Goal: Information Seeking & Learning: Learn about a topic

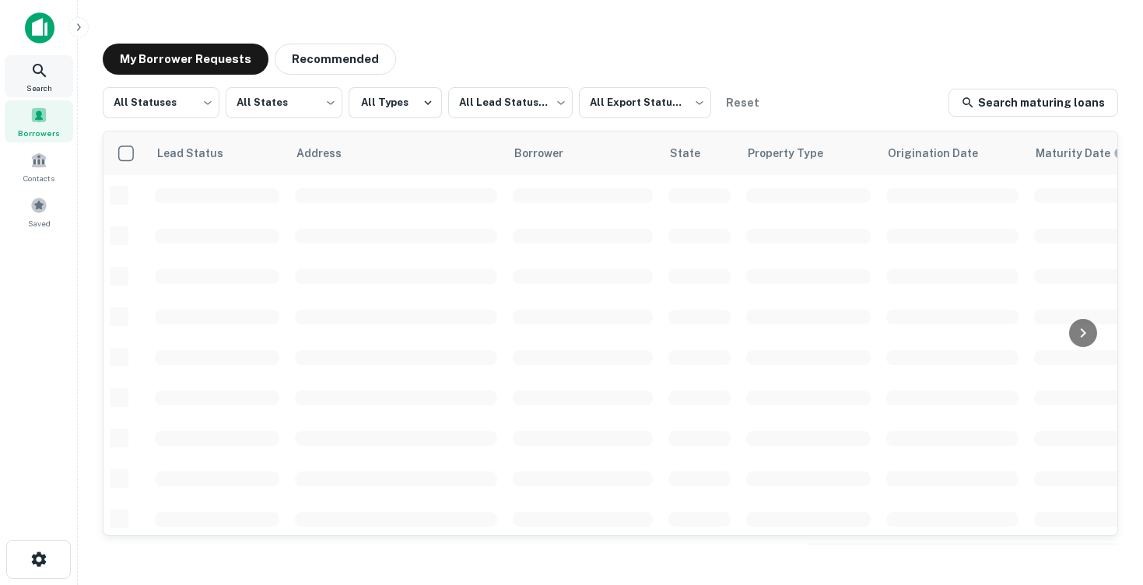
click at [31, 68] on icon at bounding box center [39, 70] width 19 height 19
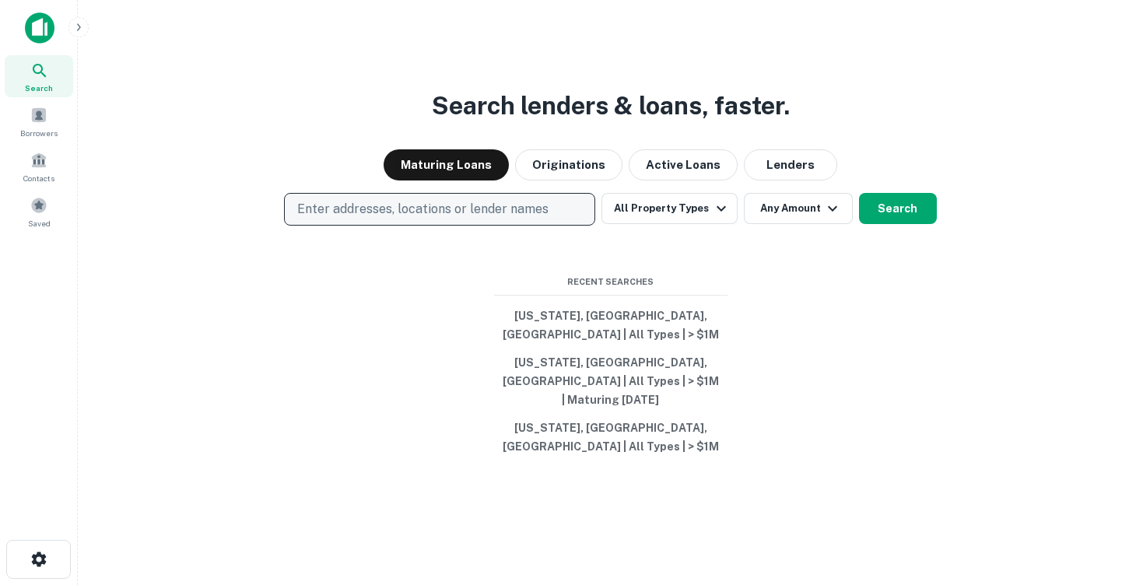
click at [430, 219] on p "Enter addresses, locations or lender names" at bounding box center [422, 209] width 251 height 19
type input "**"
click at [442, 219] on p "Enter addresses, locations or lender names" at bounding box center [422, 209] width 251 height 19
type input "*****"
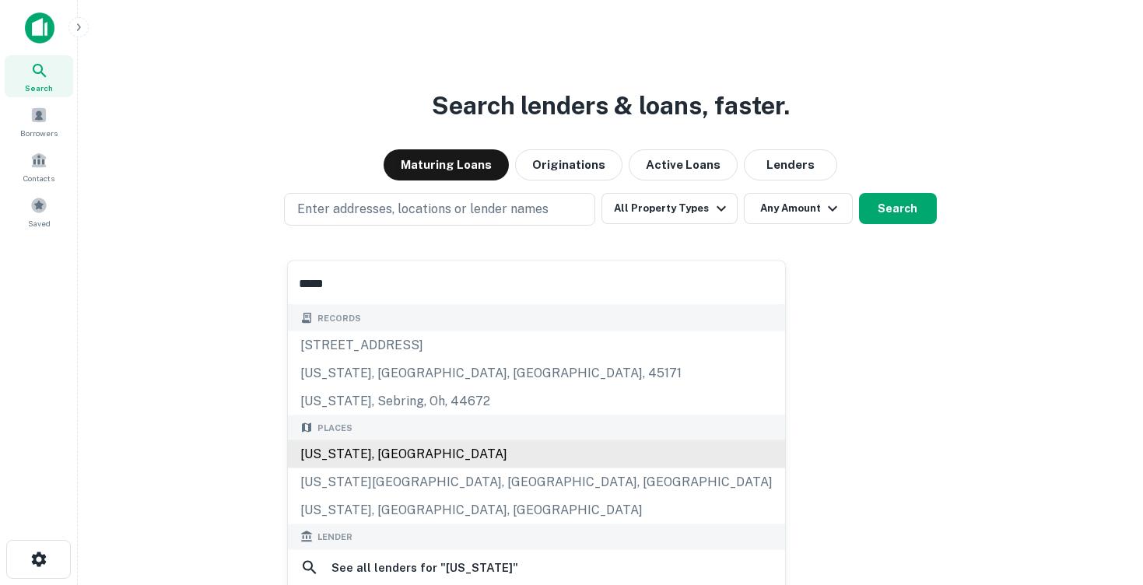
click at [423, 455] on div "[US_STATE], [GEOGRAPHIC_DATA]" at bounding box center [536, 455] width 497 height 28
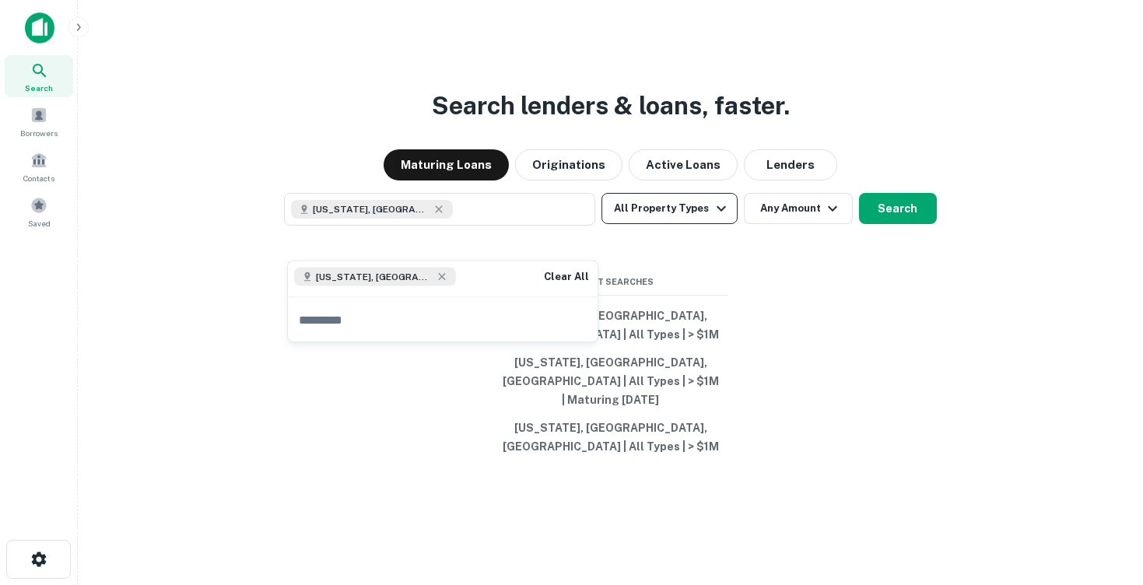
click at [684, 224] on button "All Property Types" at bounding box center [669, 208] width 135 height 31
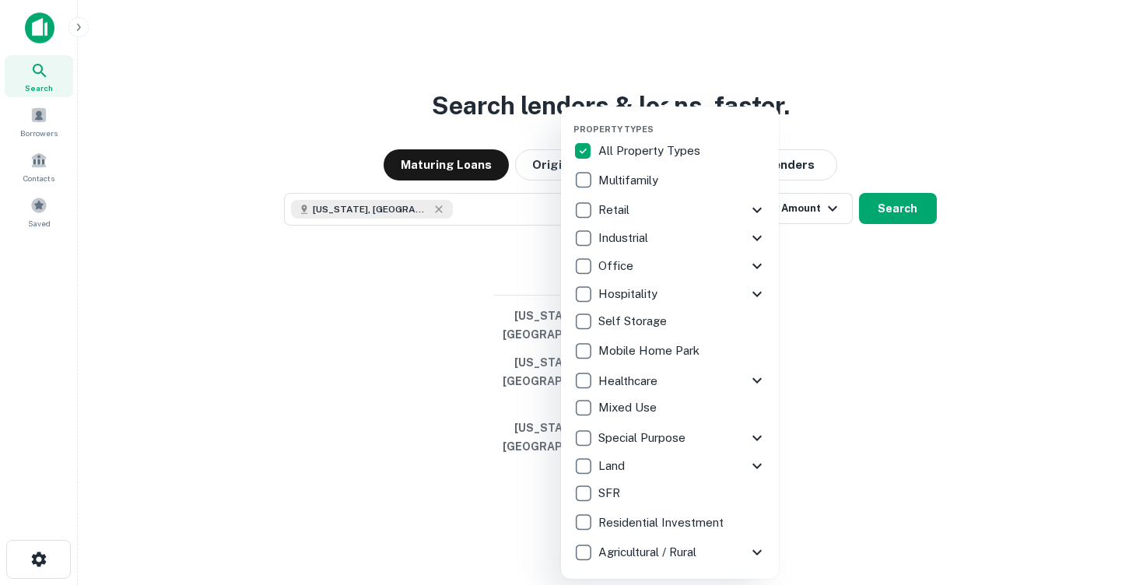
click at [829, 240] on div at bounding box center [571, 292] width 1143 height 585
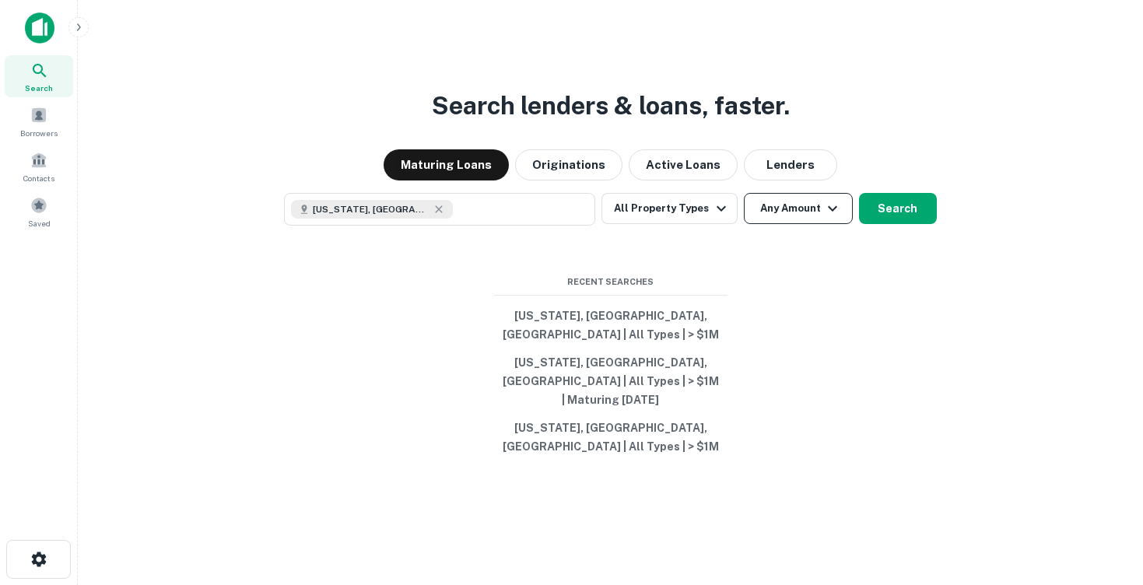
click at [823, 218] on icon "button" at bounding box center [832, 208] width 19 height 19
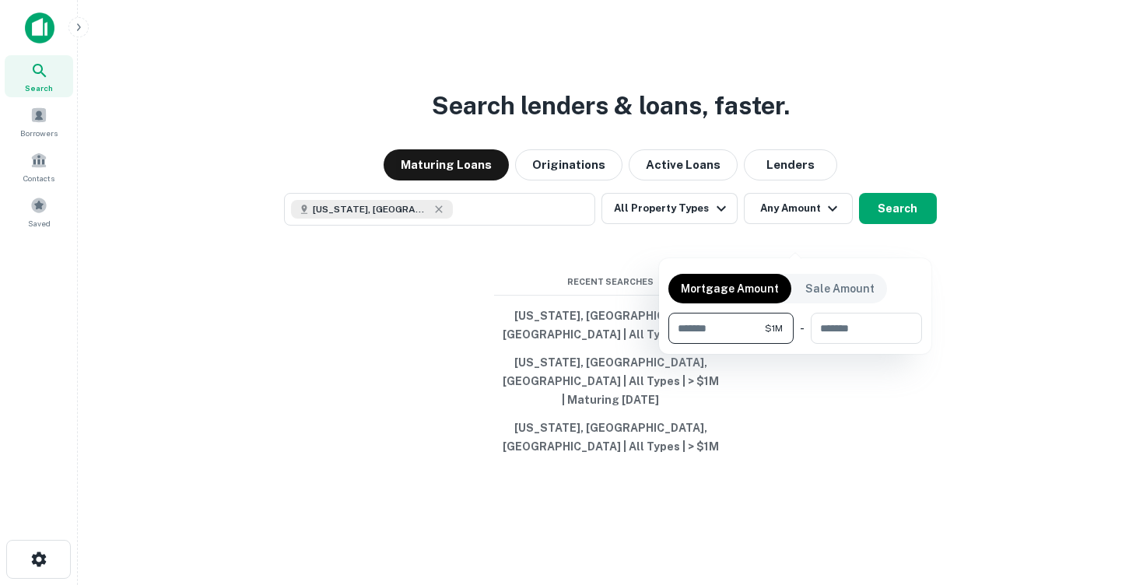
type input "*******"
click at [899, 238] on div at bounding box center [571, 292] width 1143 height 585
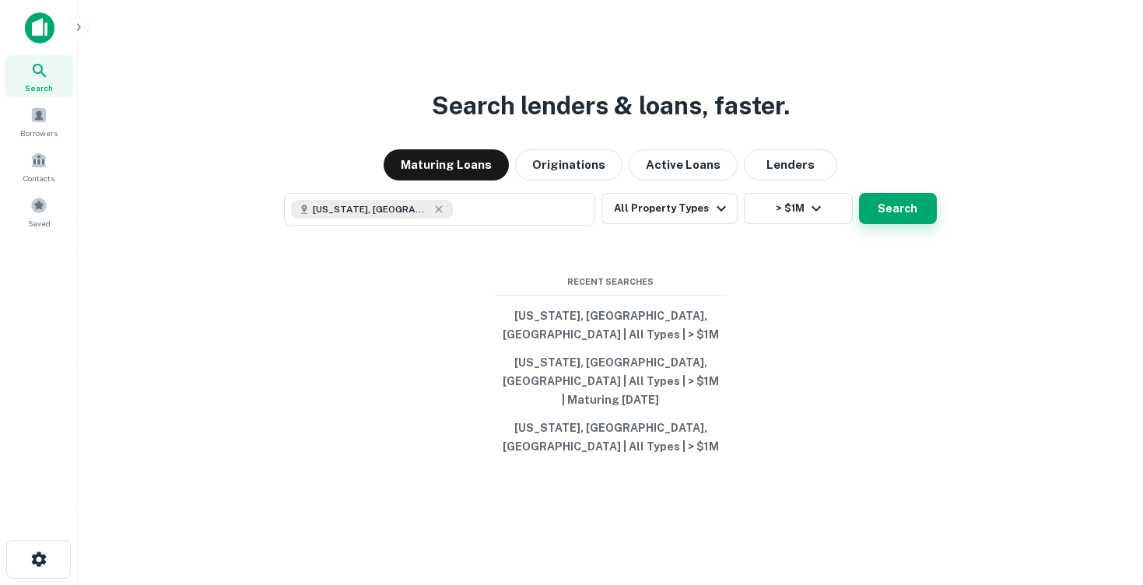
click at [898, 224] on button "Search" at bounding box center [898, 208] width 78 height 31
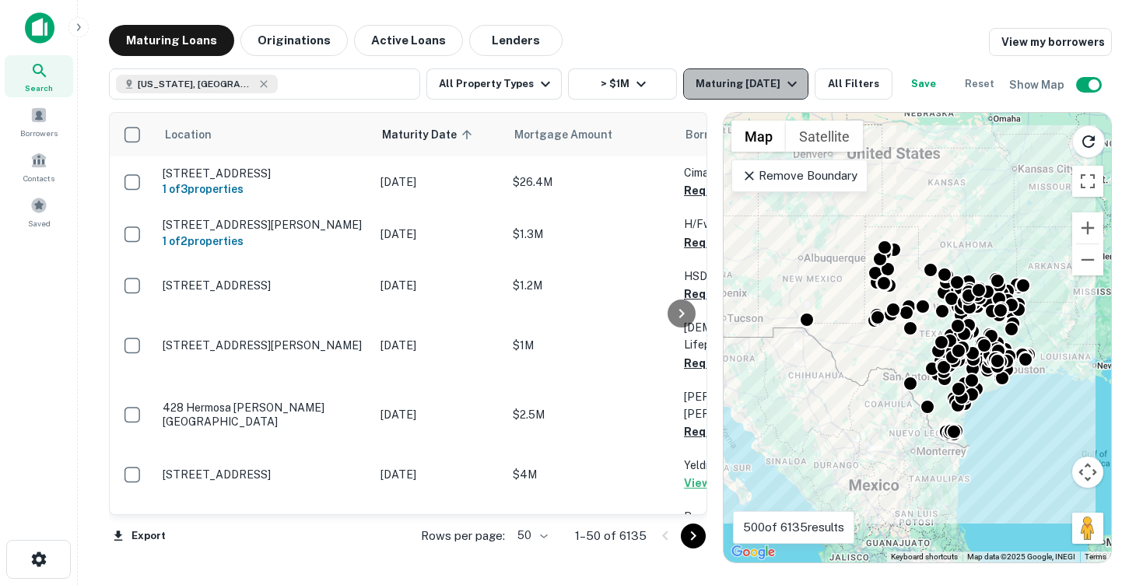
click at [727, 76] on div "Maturing [DATE]" at bounding box center [749, 84] width 106 height 19
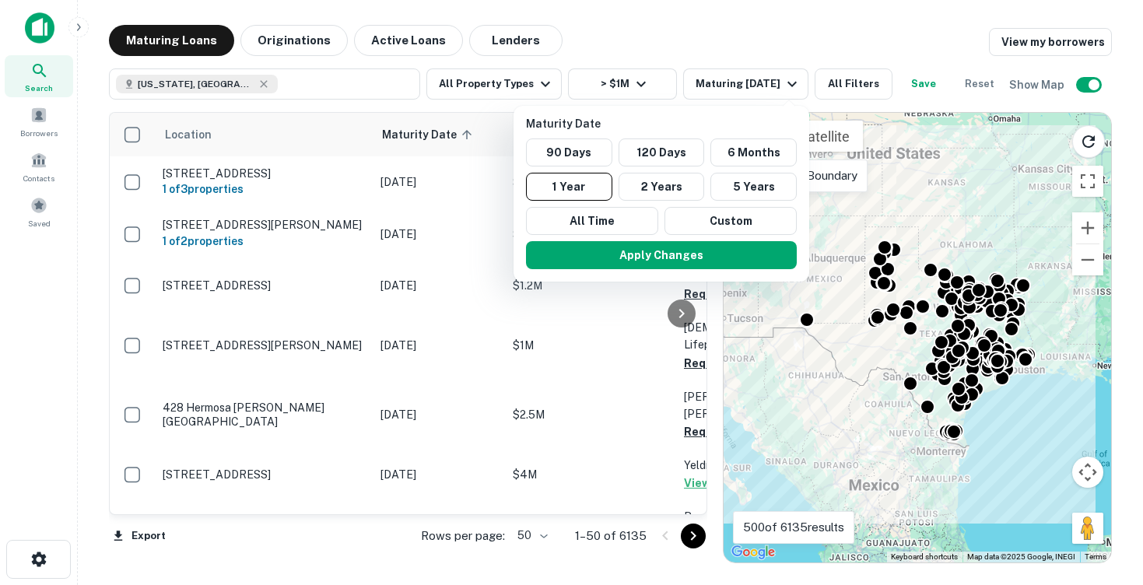
click at [714, 236] on div "Apply Changes" at bounding box center [661, 255] width 283 height 40
click at [707, 216] on button "Custom" at bounding box center [731, 221] width 132 height 28
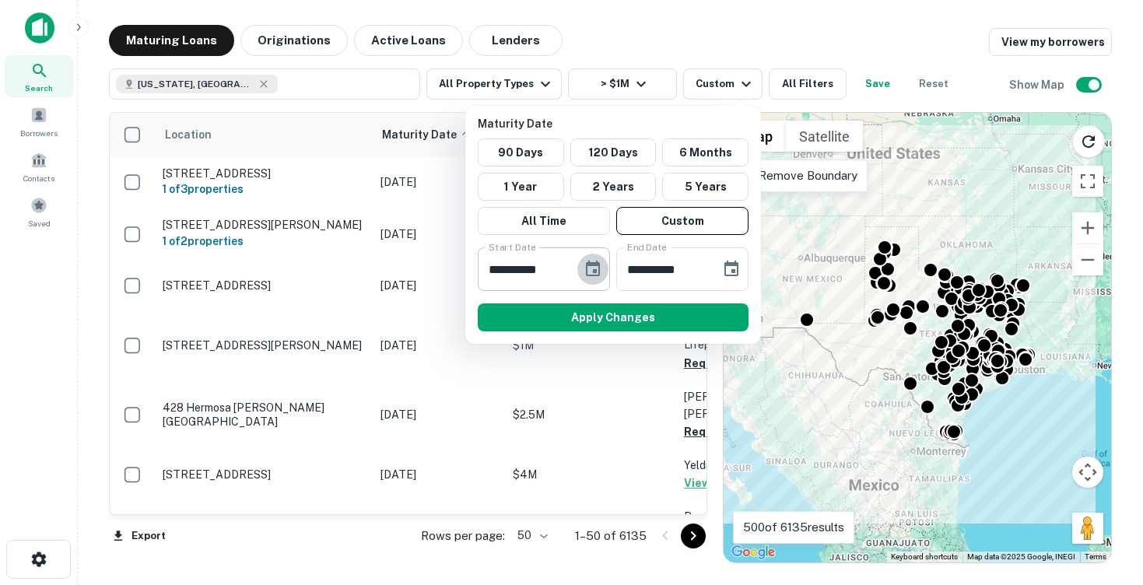
click at [593, 263] on icon "Choose date, selected date is Oct 2, 2025" at bounding box center [593, 269] width 14 height 16
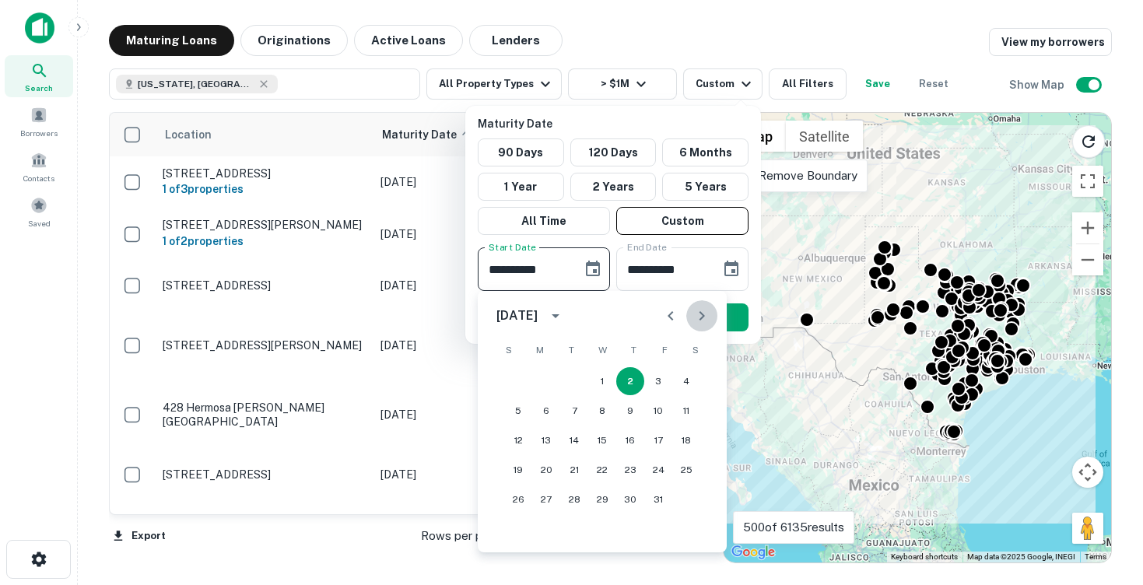
click at [703, 307] on icon "Next month" at bounding box center [702, 316] width 19 height 19
click at [575, 504] on button "30" at bounding box center [574, 500] width 28 height 28
type input "**********"
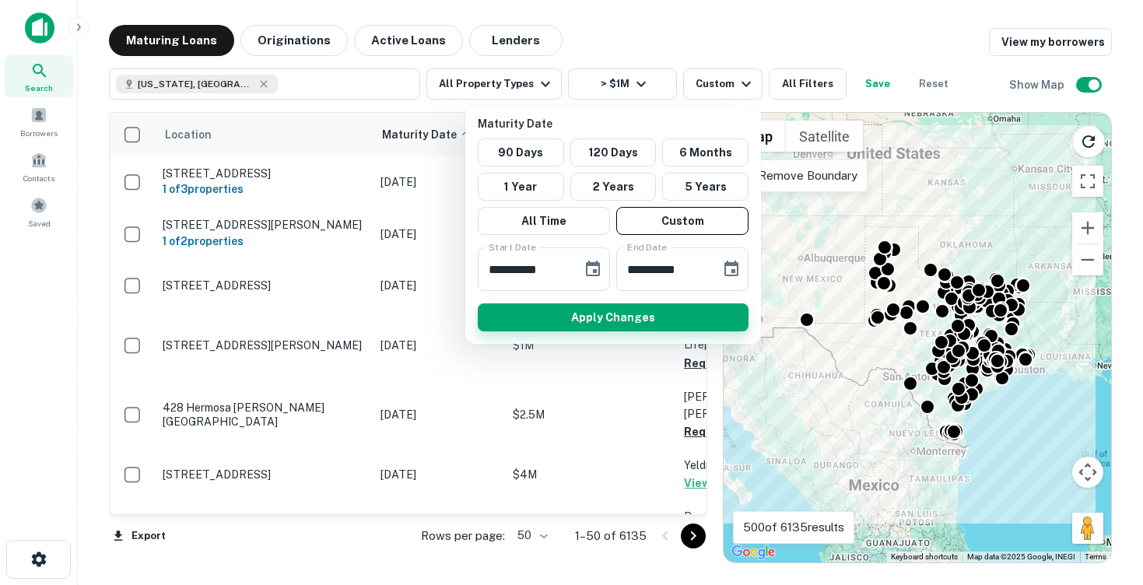
click at [650, 311] on button "Apply Changes" at bounding box center [613, 318] width 271 height 28
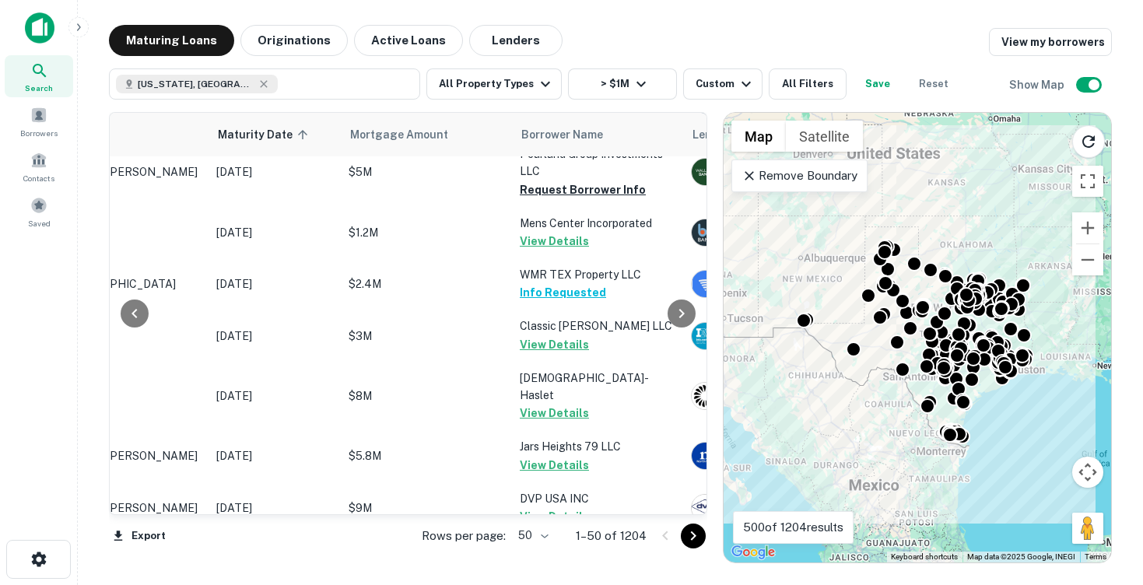
scroll to position [2675, 164]
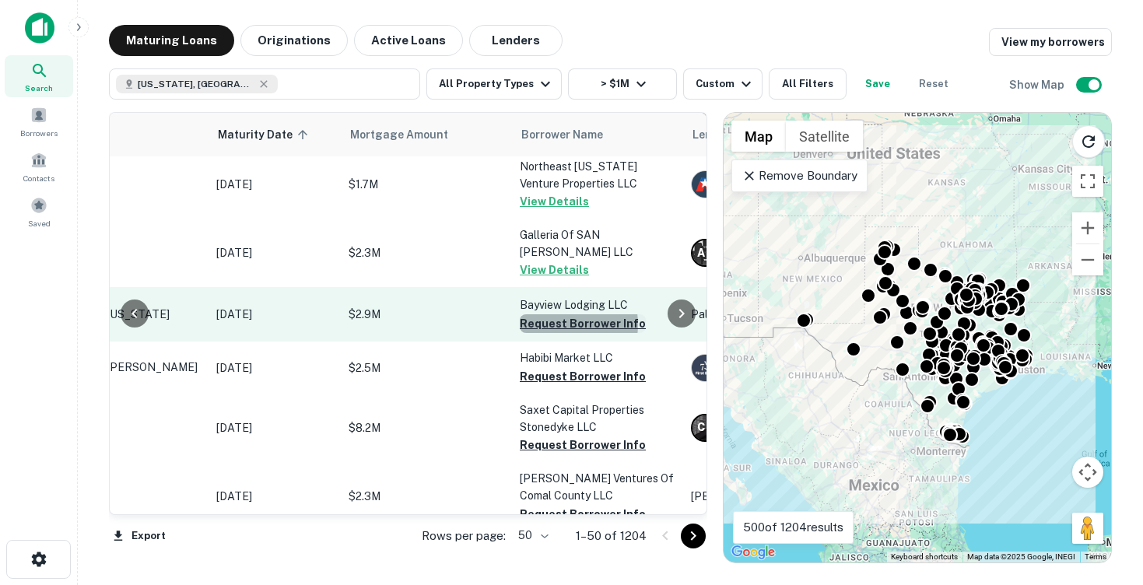
click at [559, 314] on button "Request Borrower Info" at bounding box center [583, 323] width 126 height 19
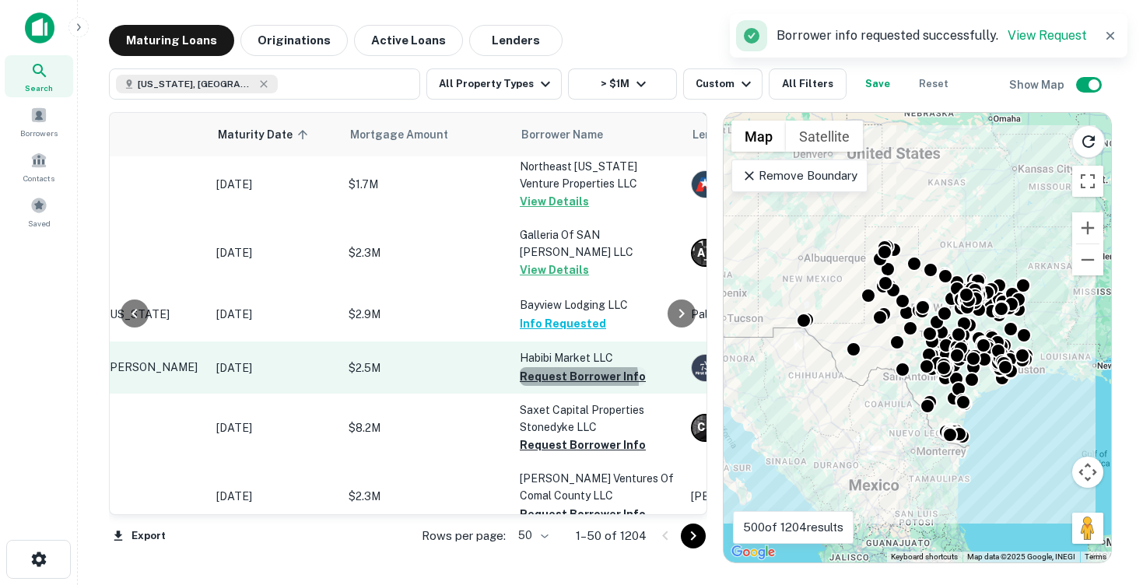
click at [559, 367] on button "Request Borrower Info" at bounding box center [583, 376] width 126 height 19
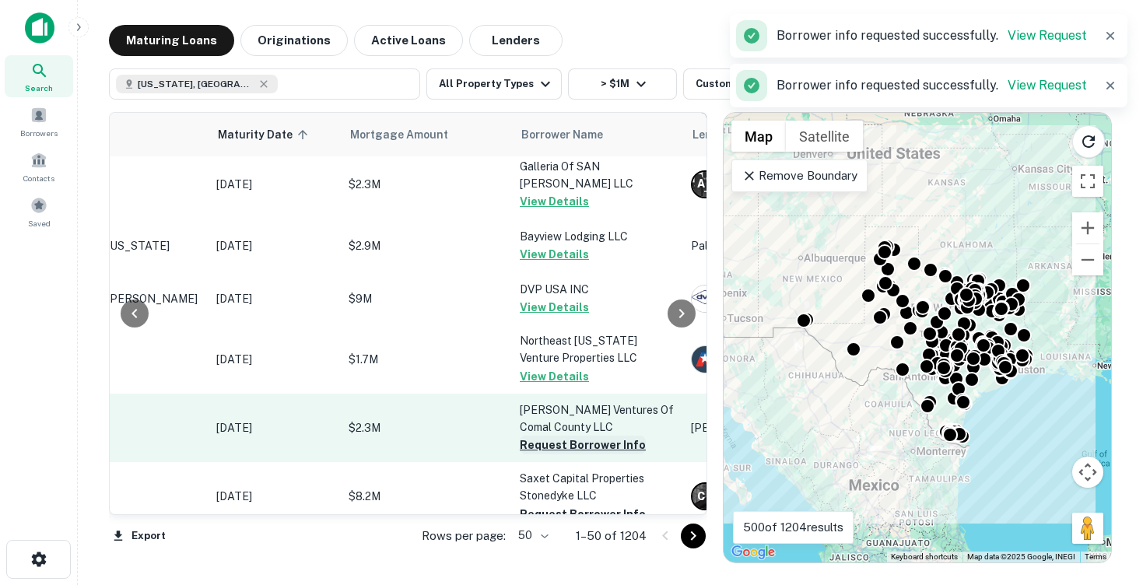
click at [563, 436] on button "Request Borrower Info" at bounding box center [583, 445] width 126 height 19
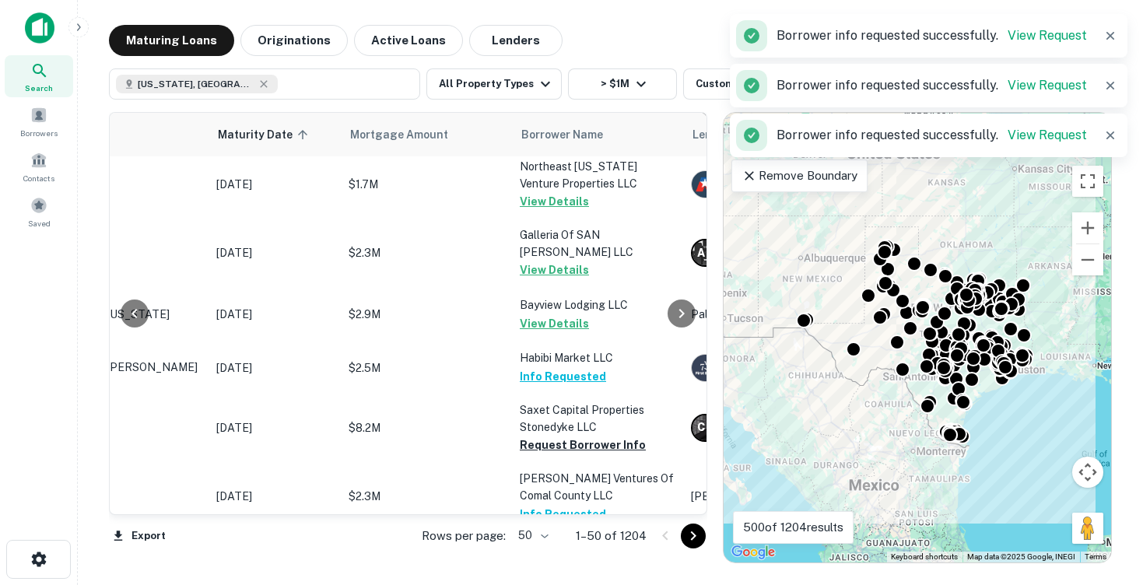
click at [693, 539] on icon "Go to next page" at bounding box center [693, 536] width 5 height 9
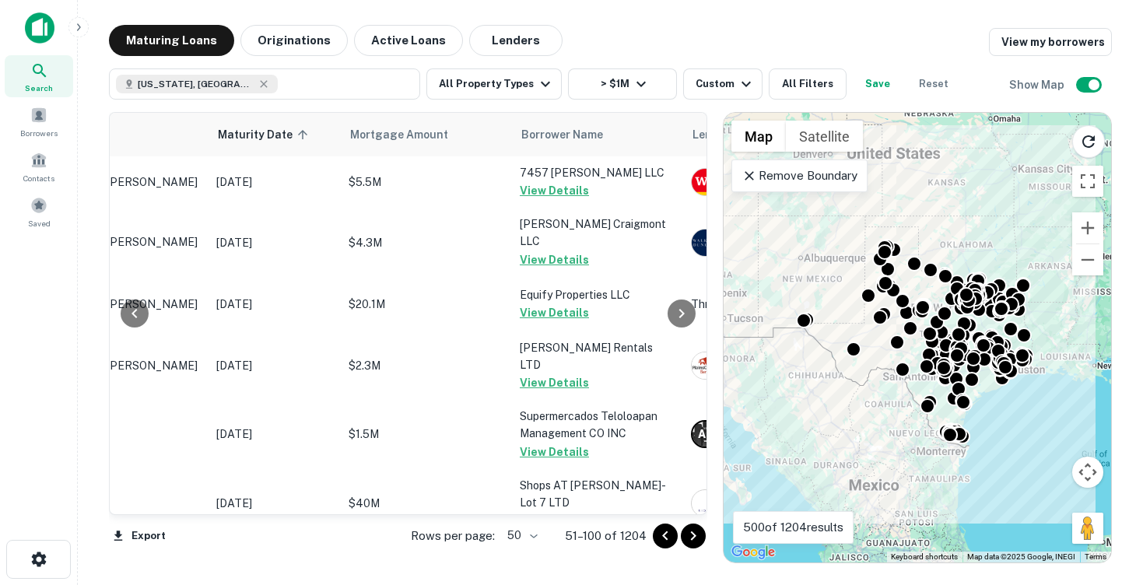
scroll to position [177, 164]
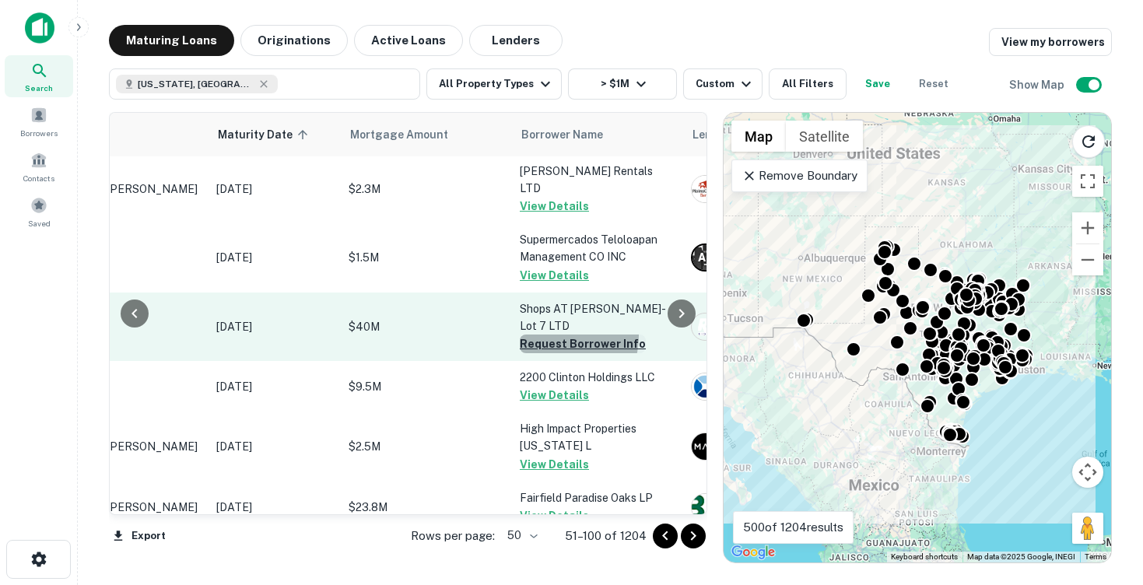
click at [553, 335] on button "Request Borrower Info" at bounding box center [583, 344] width 126 height 19
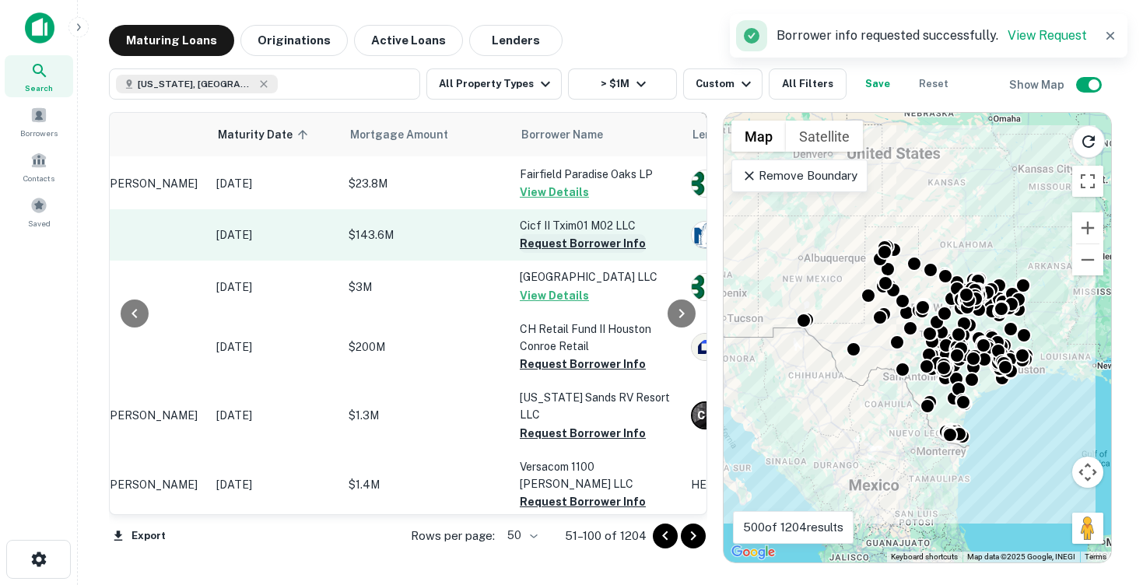
scroll to position [504, 164]
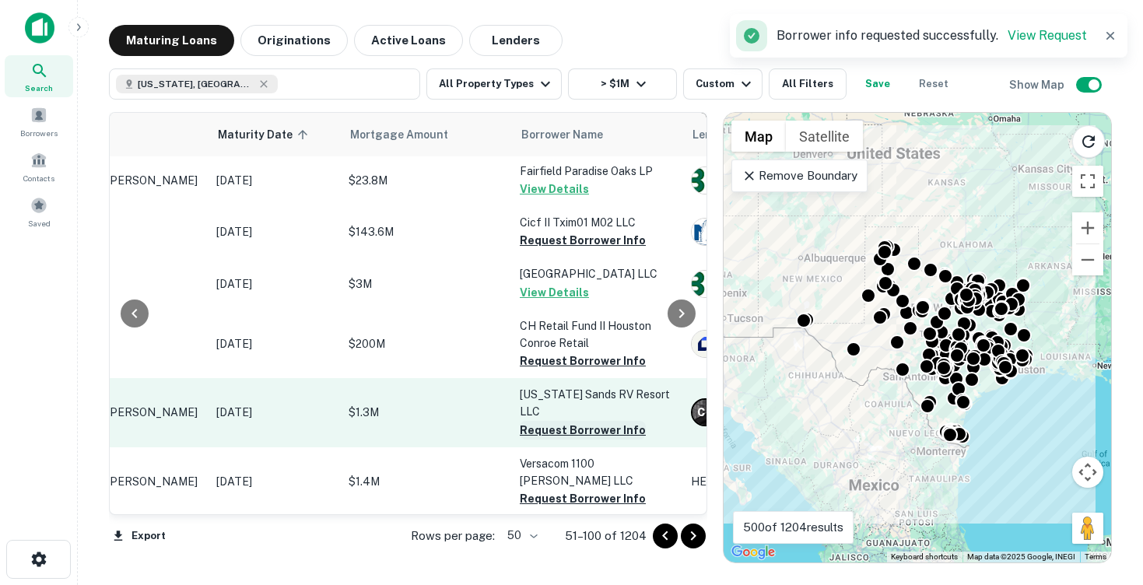
click at [552, 421] on button "Request Borrower Info" at bounding box center [583, 430] width 126 height 19
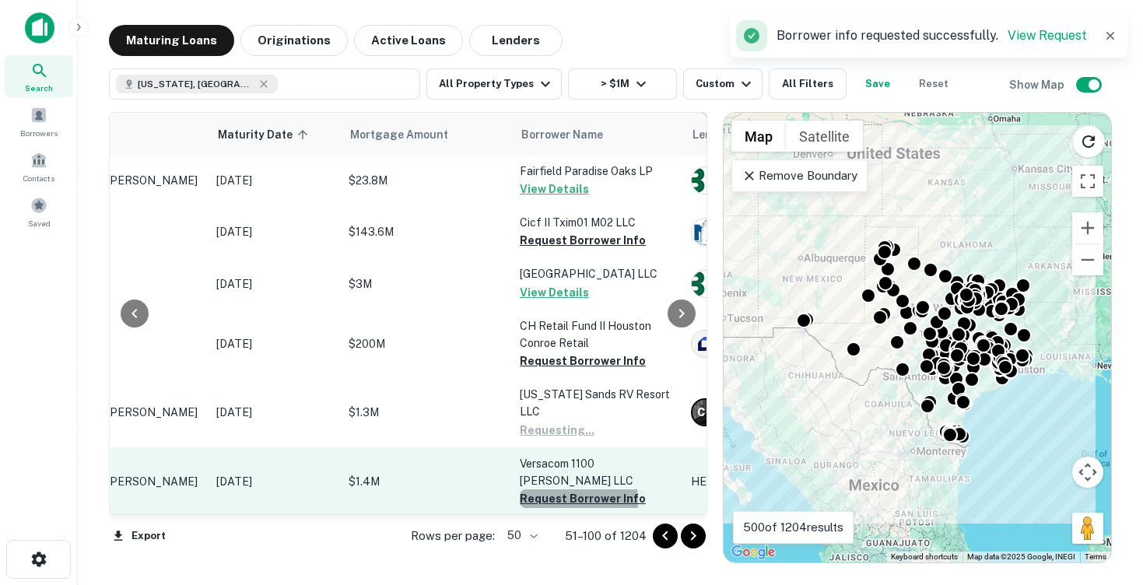
click at [542, 490] on button "Request Borrower Info" at bounding box center [583, 499] width 126 height 19
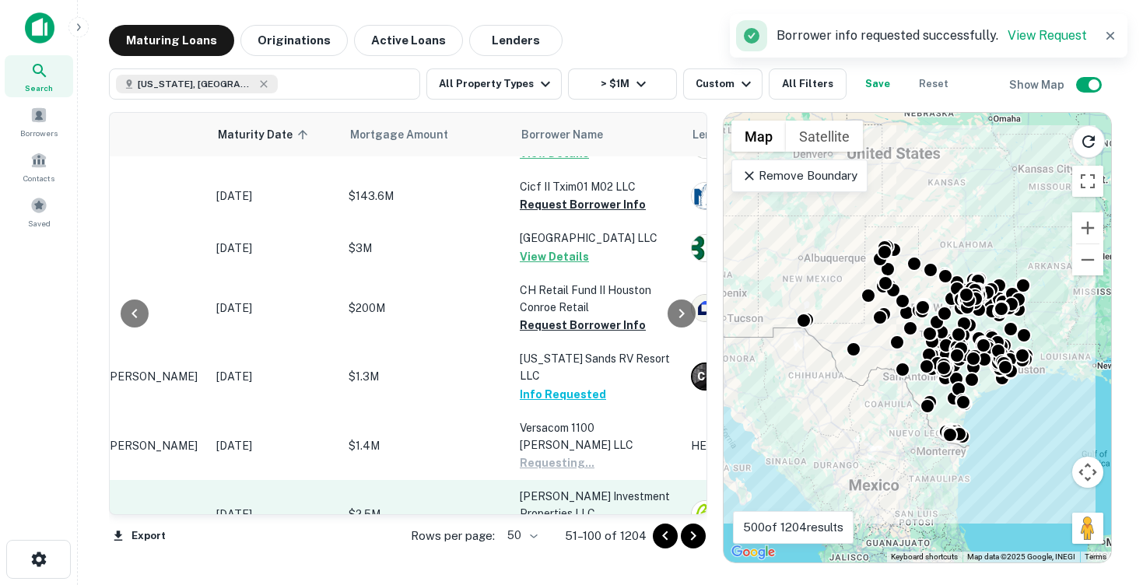
scroll to position [542, 164]
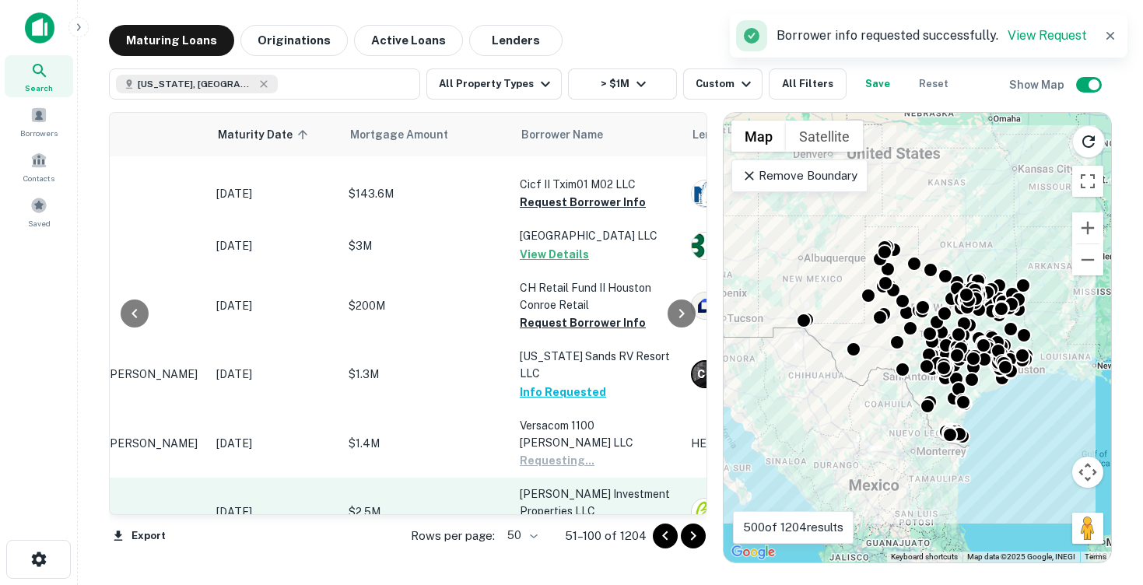
click at [562, 520] on button "Request Borrower Info" at bounding box center [583, 529] width 126 height 19
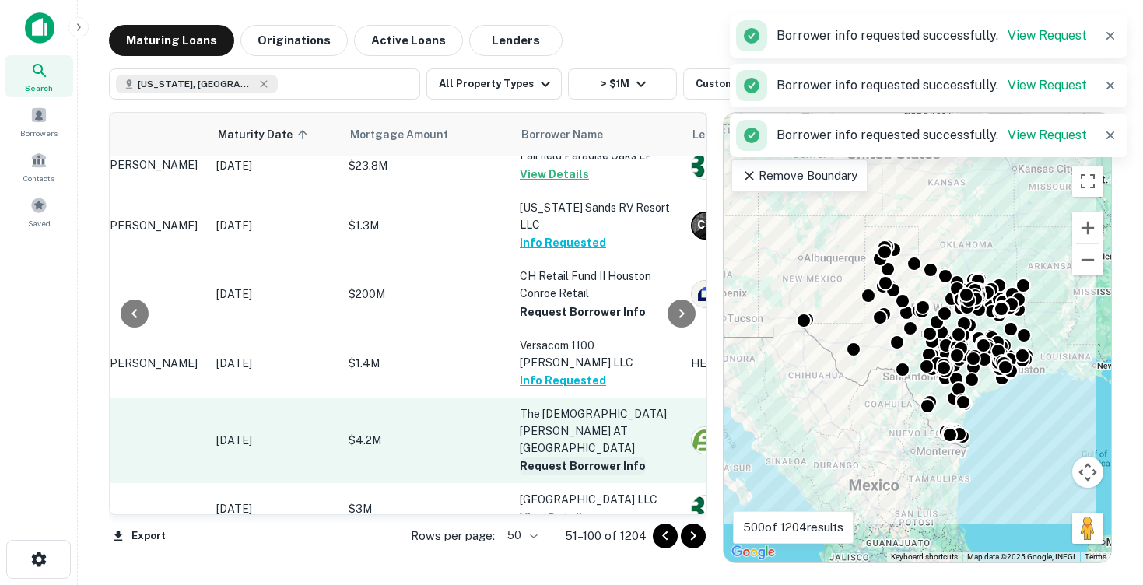
scroll to position [662, 164]
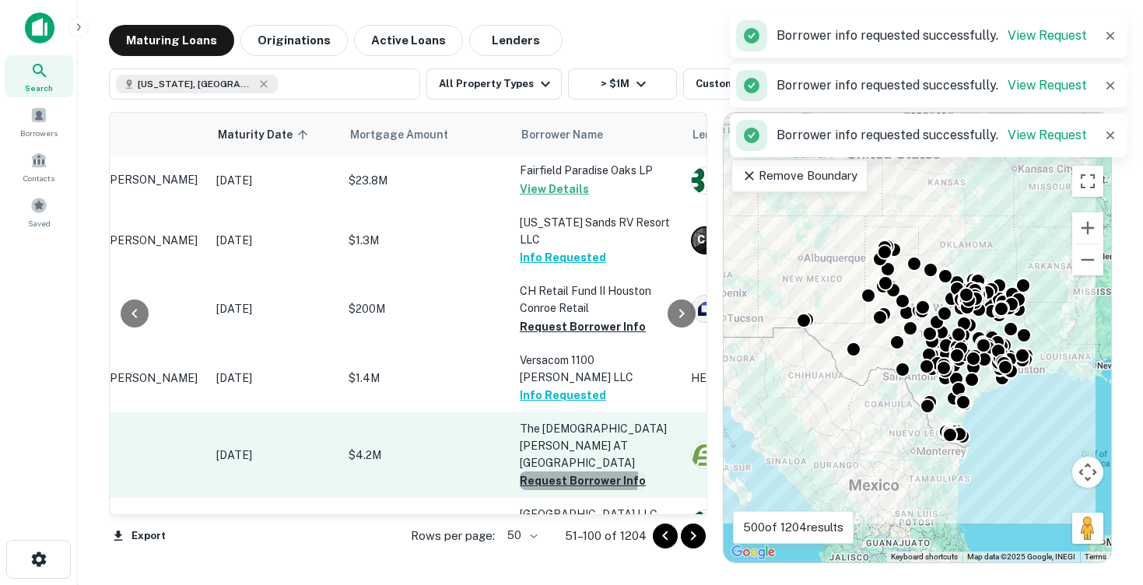
click at [562, 472] on button "Request Borrower Info" at bounding box center [583, 481] width 126 height 19
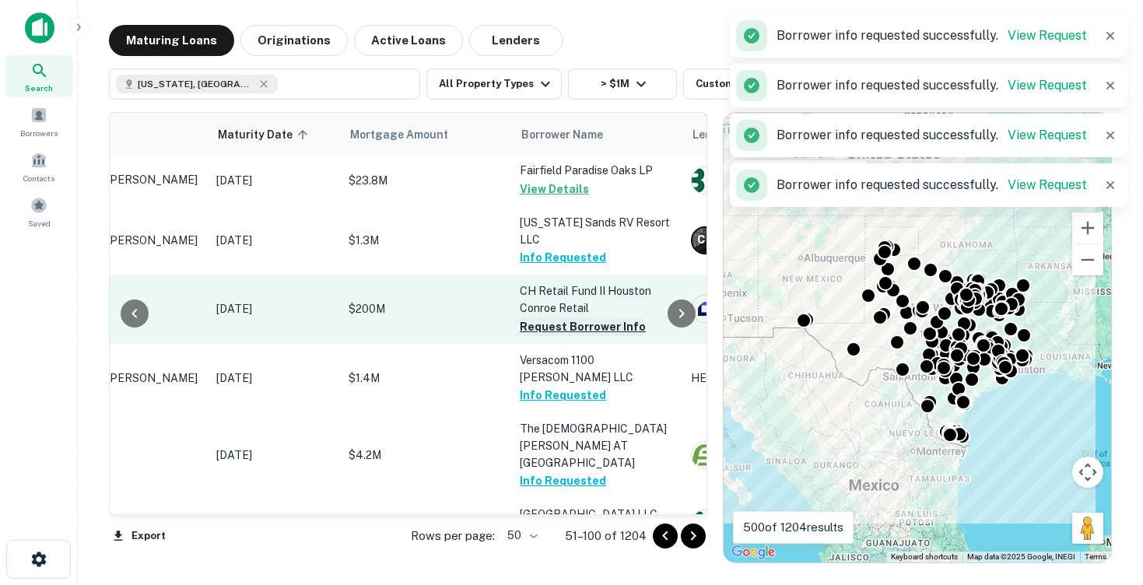
click at [549, 318] on button "Request Borrower Info" at bounding box center [583, 327] width 126 height 19
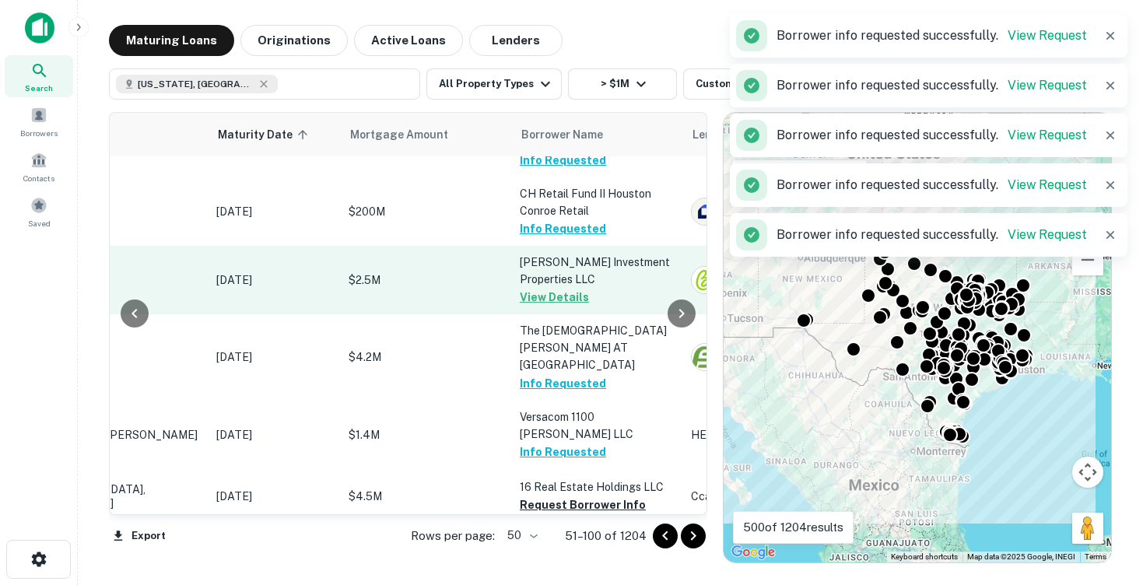
scroll to position [868, 164]
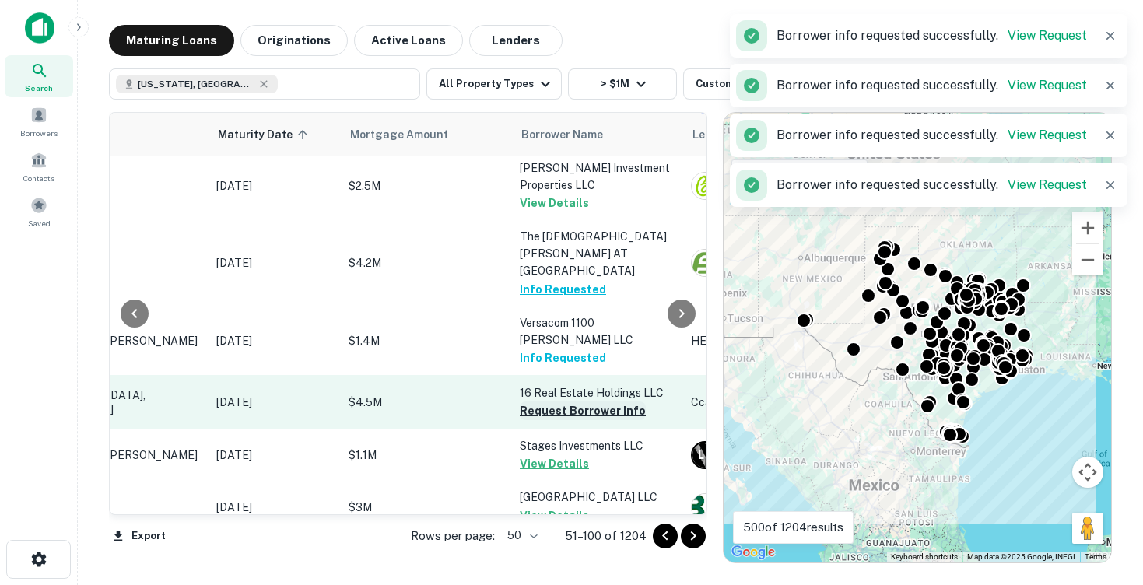
click at [556, 402] on button "Request Borrower Info" at bounding box center [583, 411] width 126 height 19
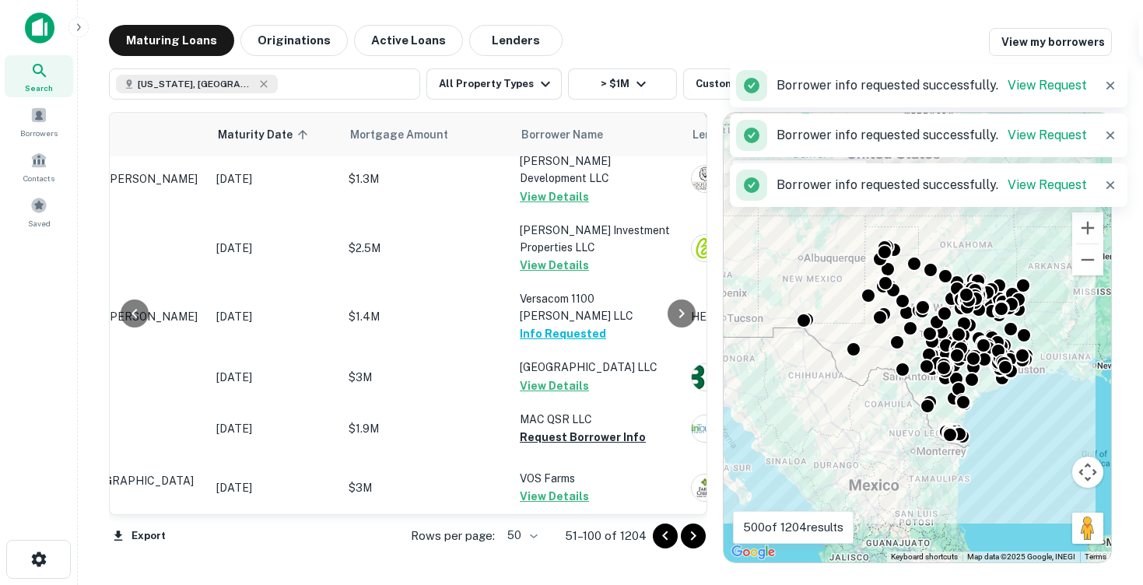
scroll to position [1055, 164]
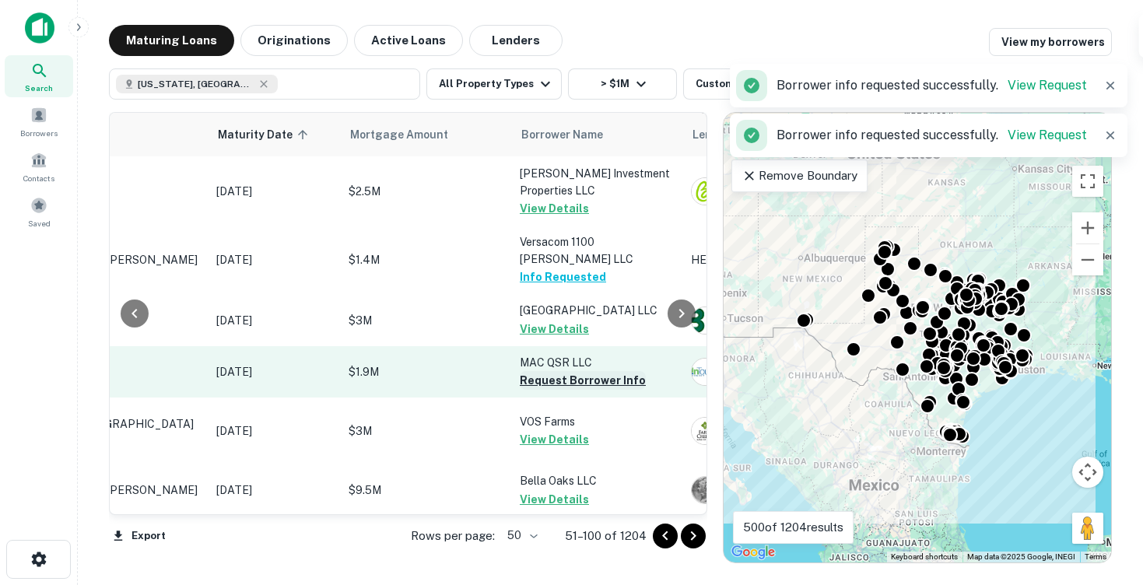
click at [553, 371] on button "Request Borrower Info" at bounding box center [583, 380] width 126 height 19
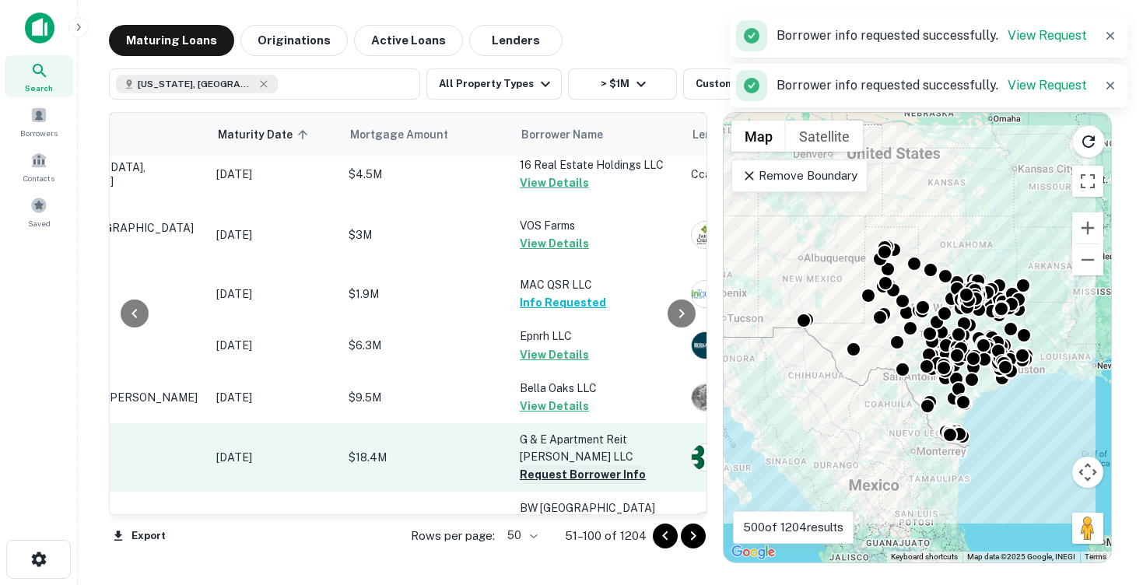
scroll to position [1202, 164]
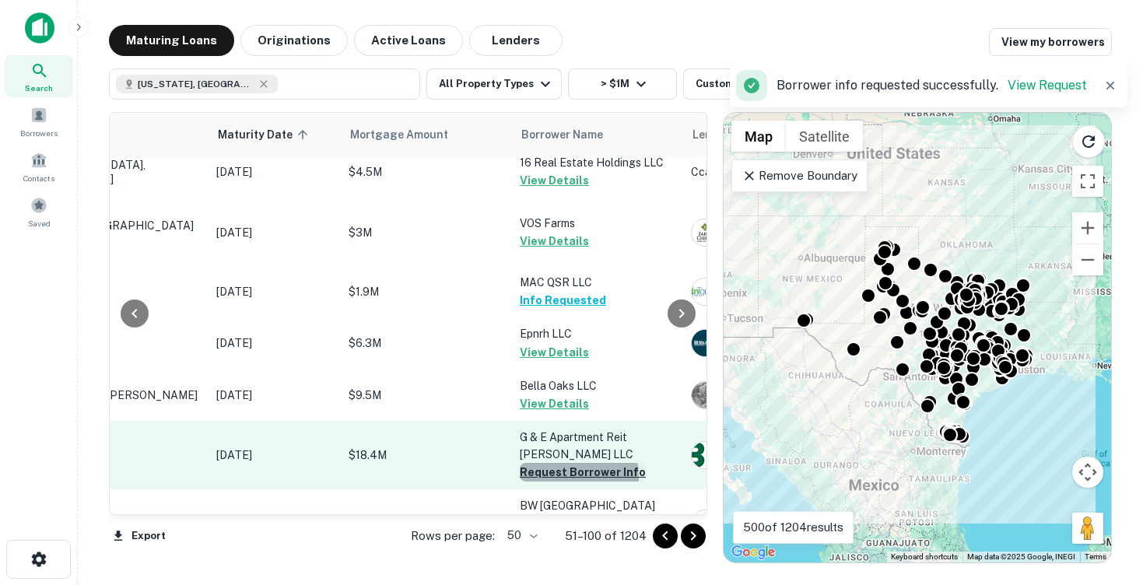
click at [573, 463] on button "Request Borrower Info" at bounding box center [583, 472] width 126 height 19
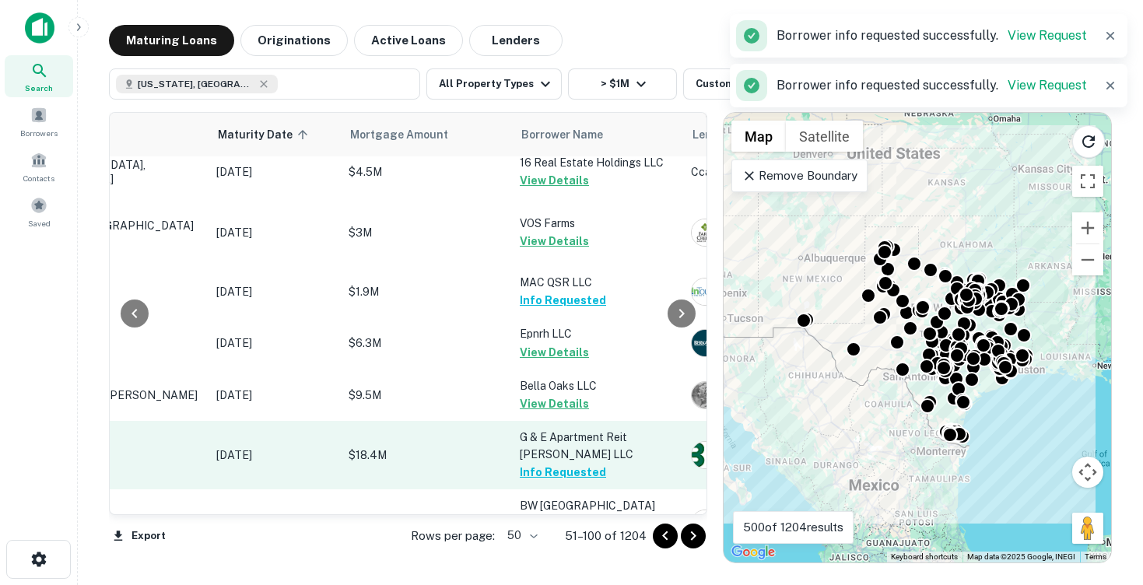
scroll to position [1342, 164]
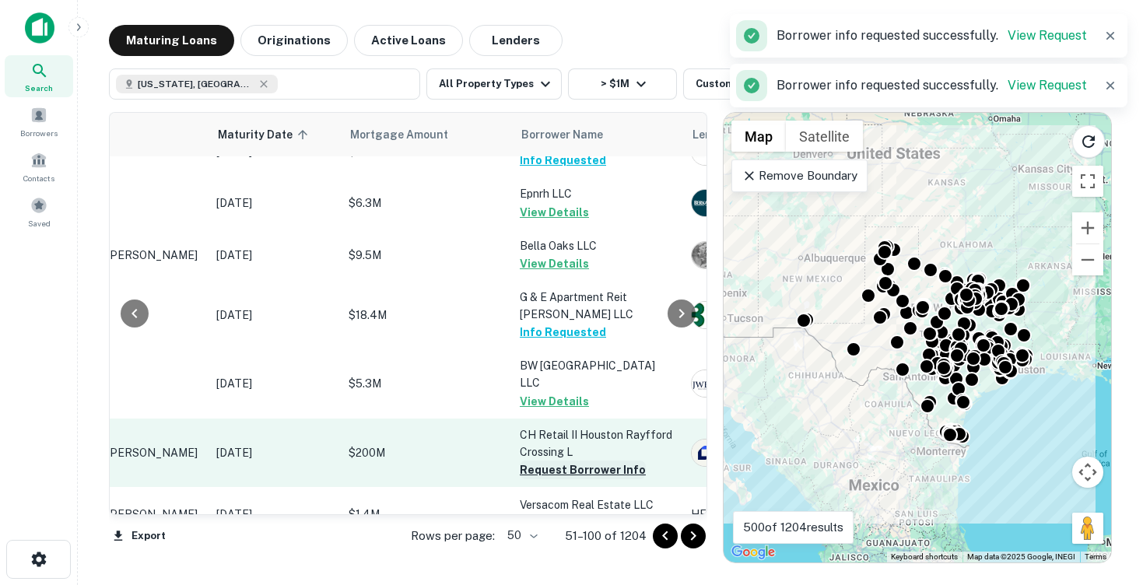
click at [575, 461] on button "Request Borrower Info" at bounding box center [583, 470] width 126 height 19
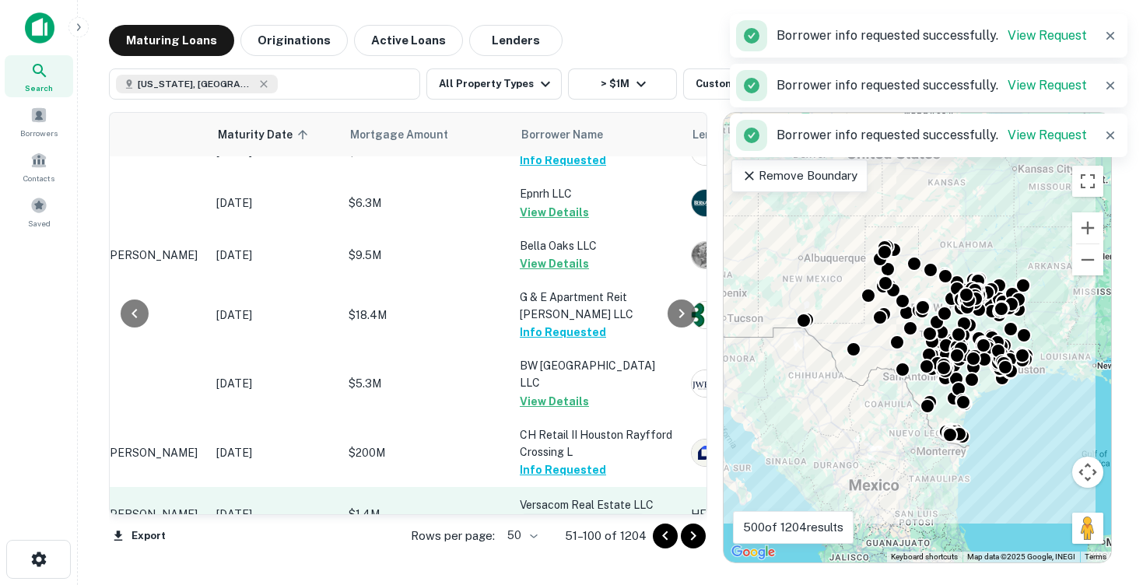
click at [567, 514] on button "Request Borrower Info" at bounding box center [583, 523] width 126 height 19
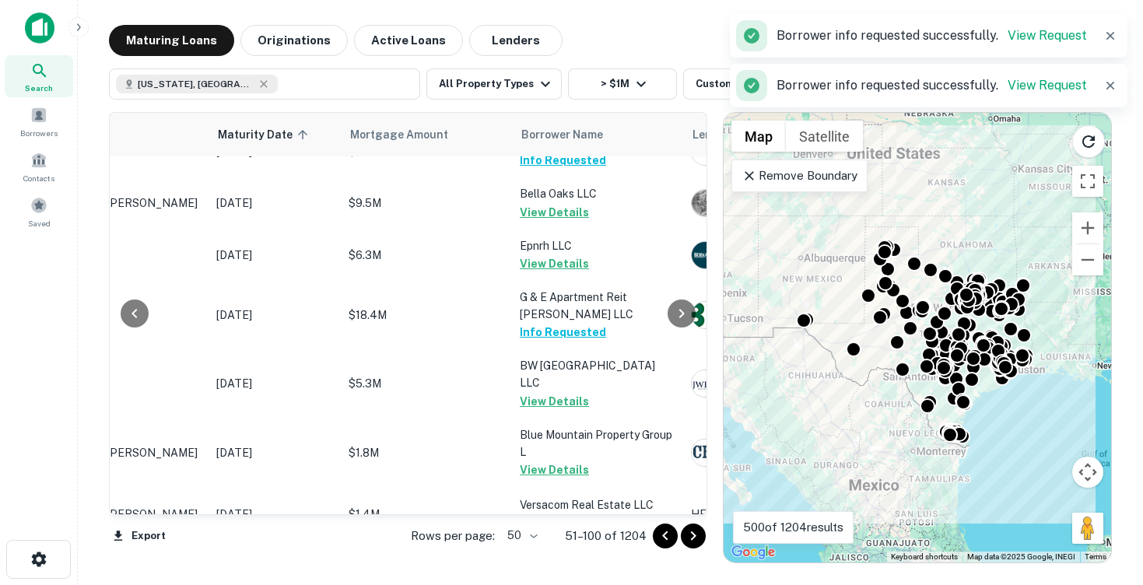
click at [563, 567] on button "Request Borrower Info" at bounding box center [583, 576] width 126 height 19
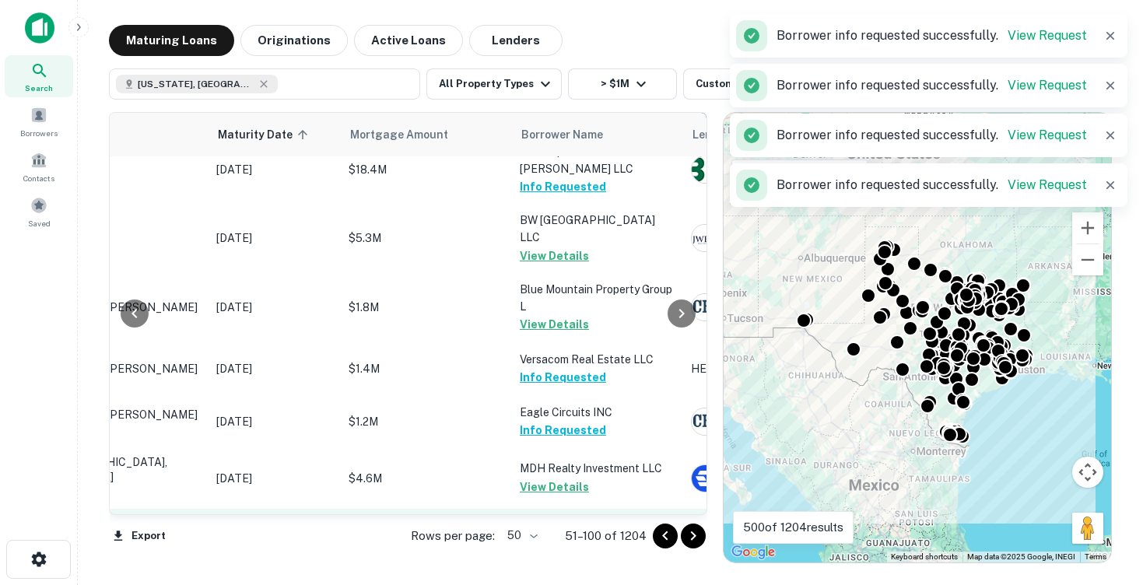
scroll to position [1613, 164]
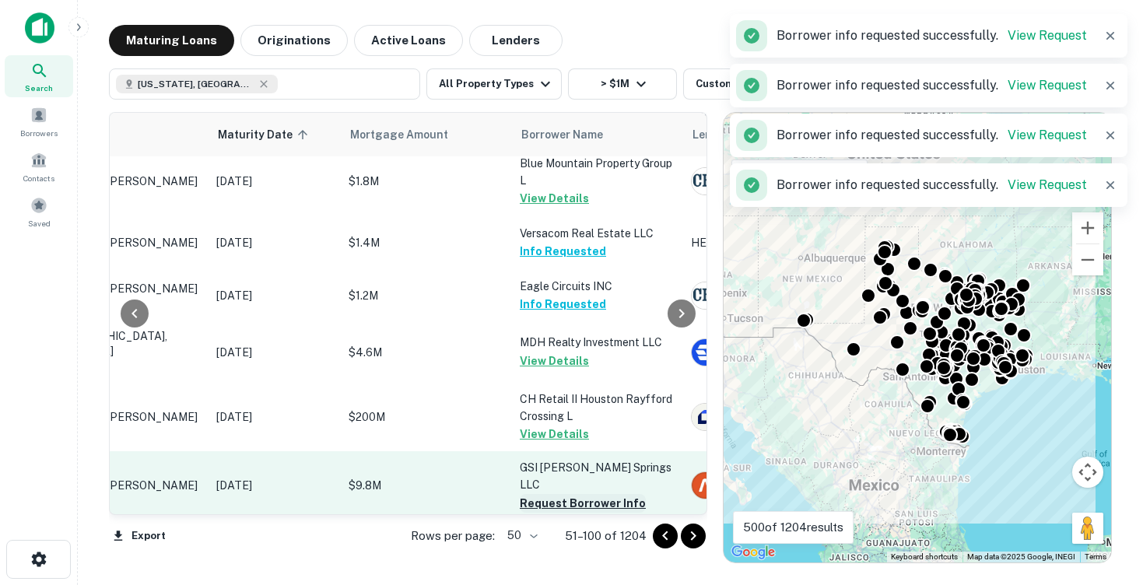
click at [566, 494] on button "Request Borrower Info" at bounding box center [583, 503] width 126 height 19
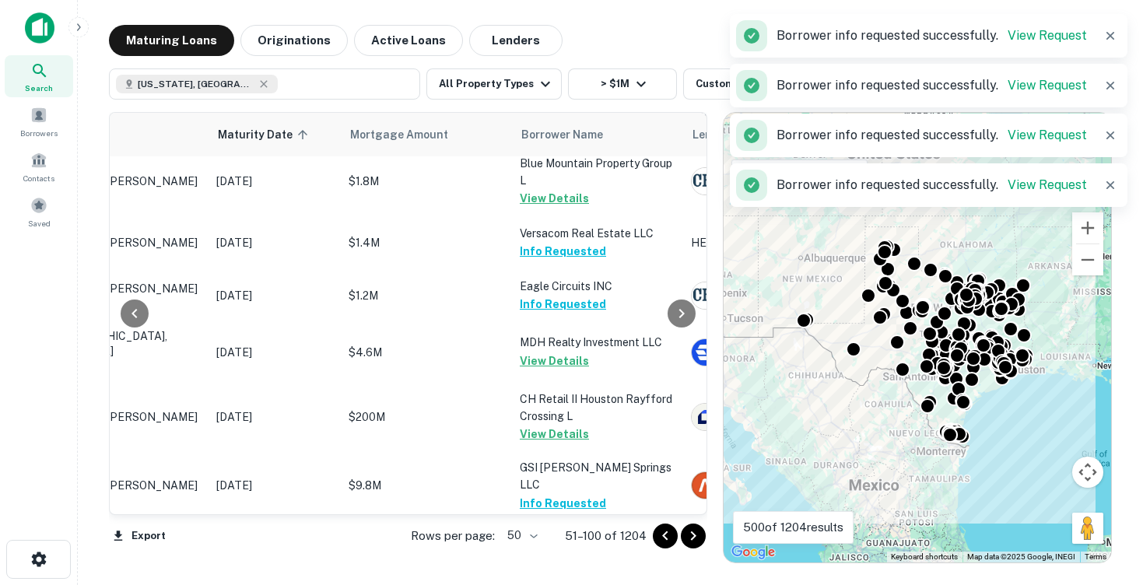
click at [556, 563] on button "Request Borrower Info" at bounding box center [583, 572] width 126 height 19
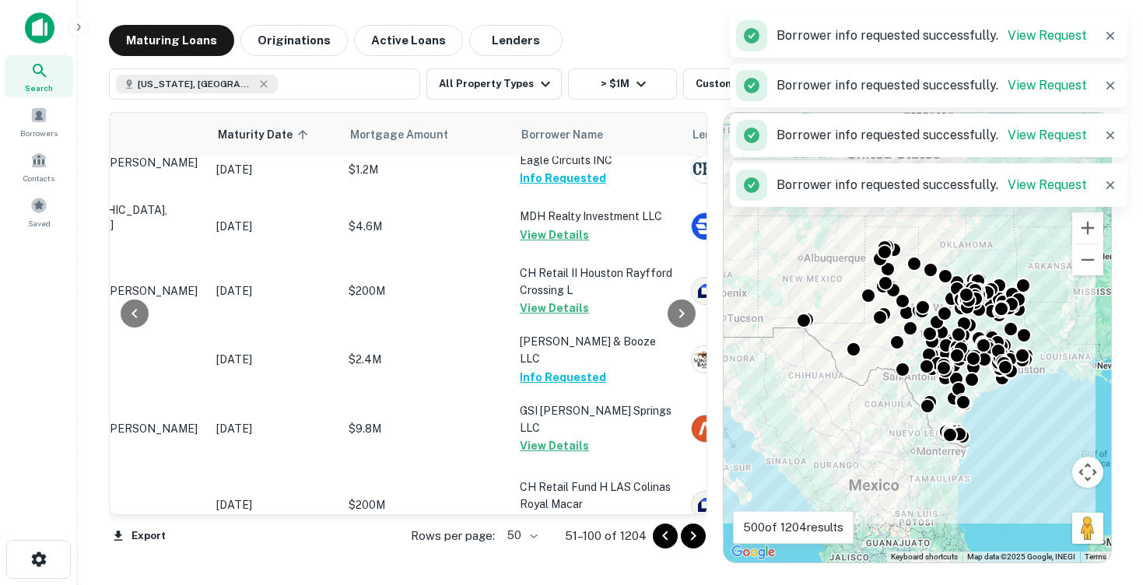
scroll to position [1741, 164]
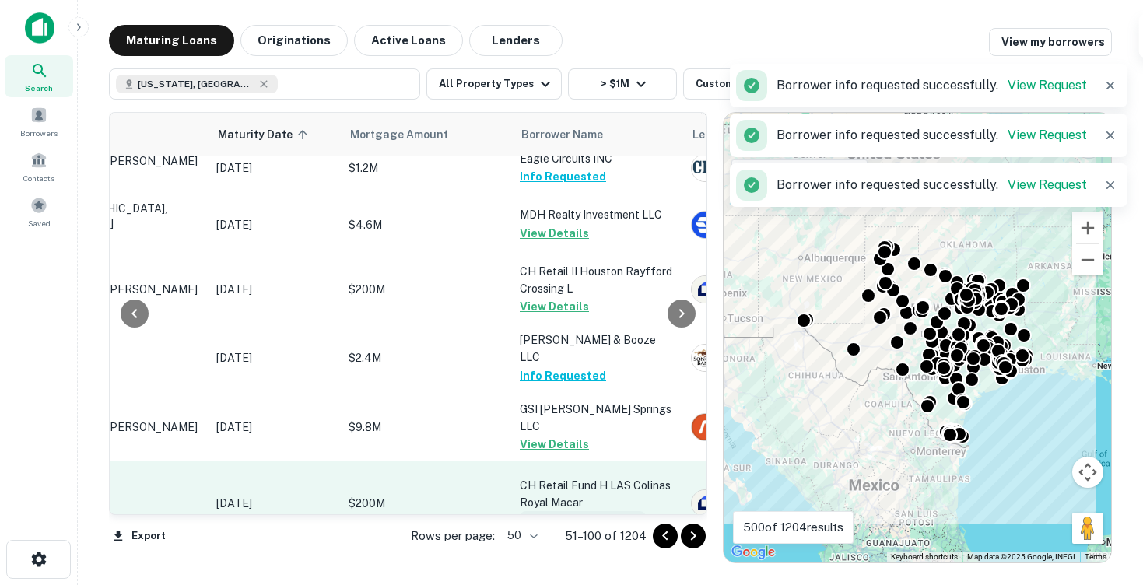
click at [560, 511] on button "Request Borrower Info" at bounding box center [583, 520] width 126 height 19
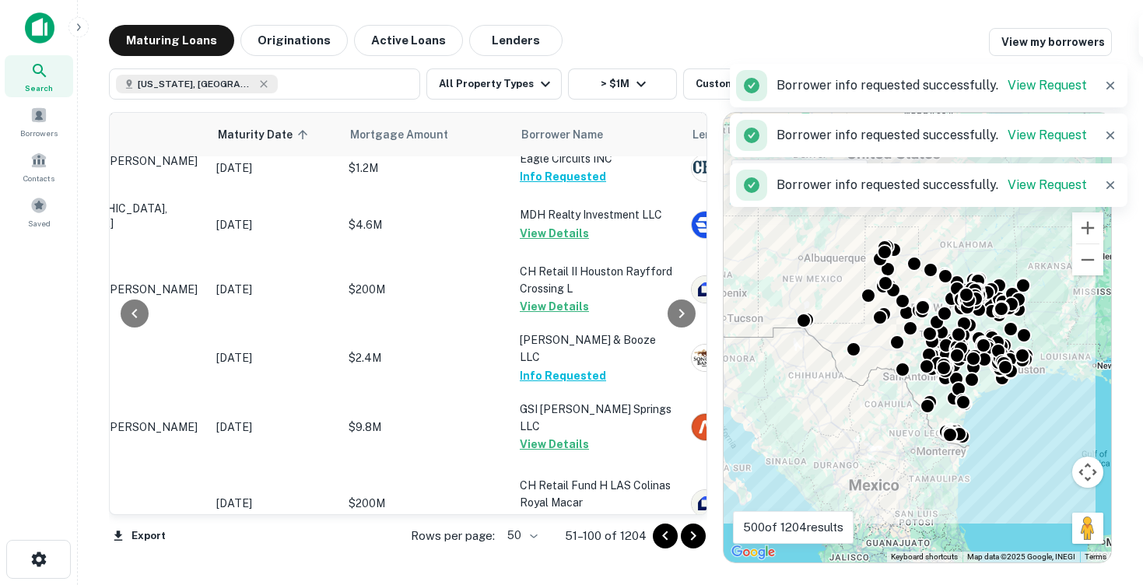
click at [561, 571] on button "Request Borrower Info" at bounding box center [583, 580] width 126 height 19
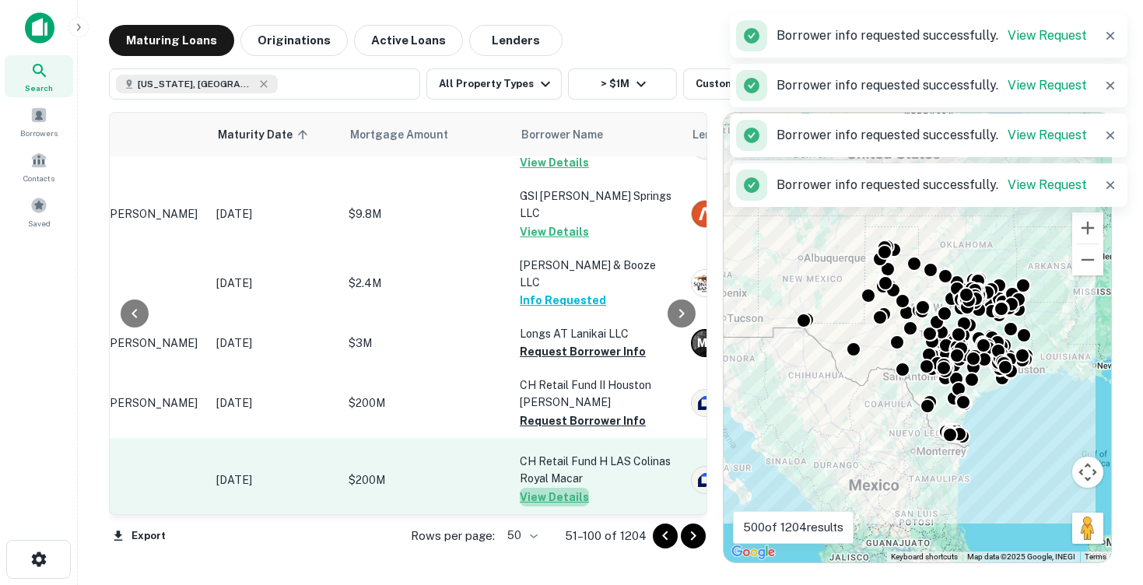
click at [564, 488] on button "View Details" at bounding box center [554, 497] width 69 height 19
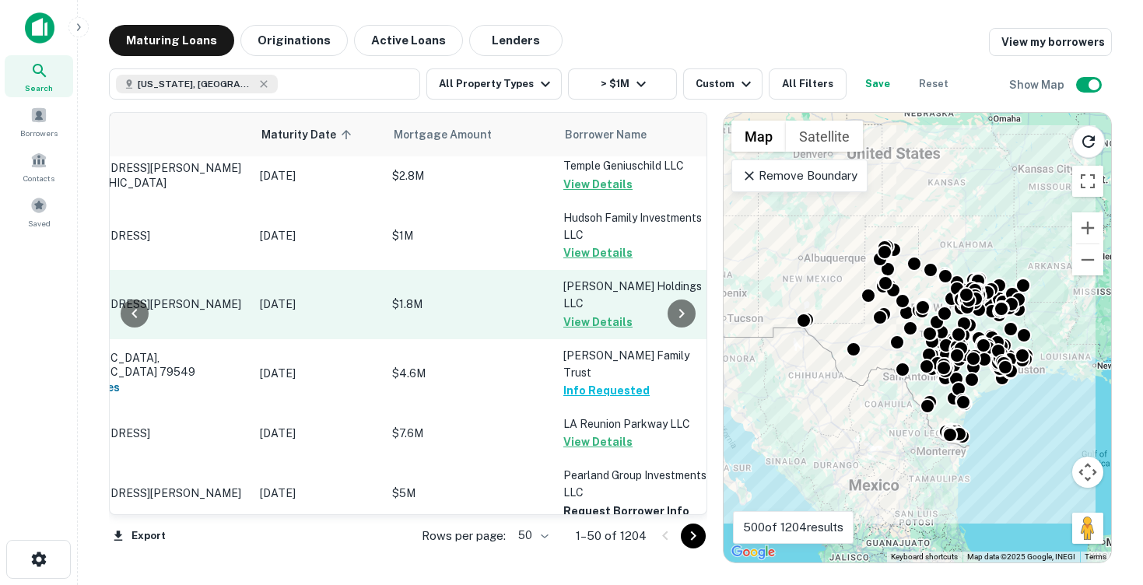
scroll to position [1992, 121]
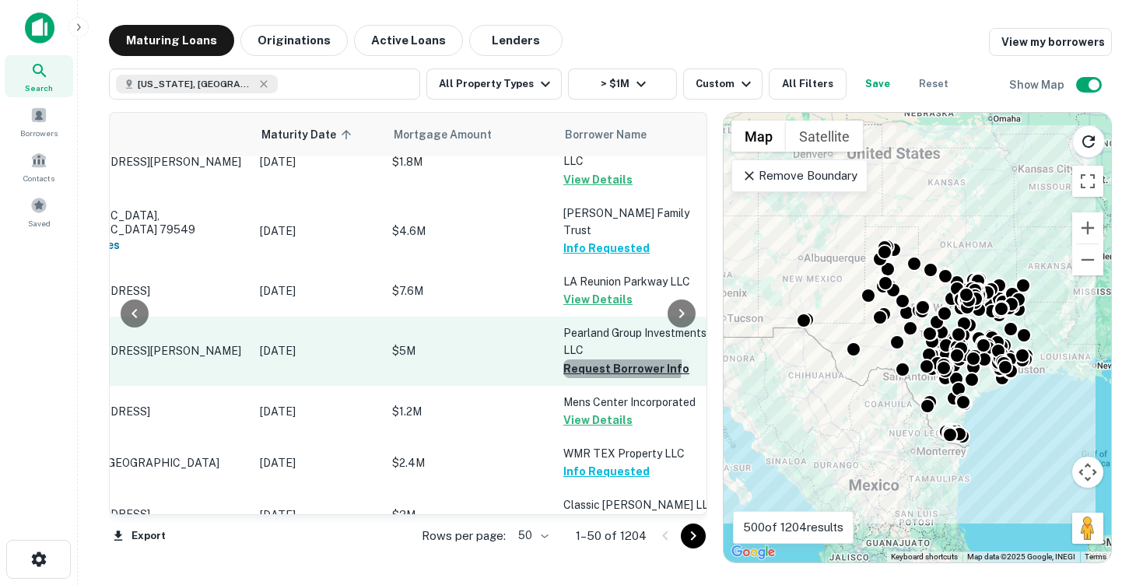
click at [592, 367] on button "Request Borrower Info" at bounding box center [626, 369] width 126 height 19
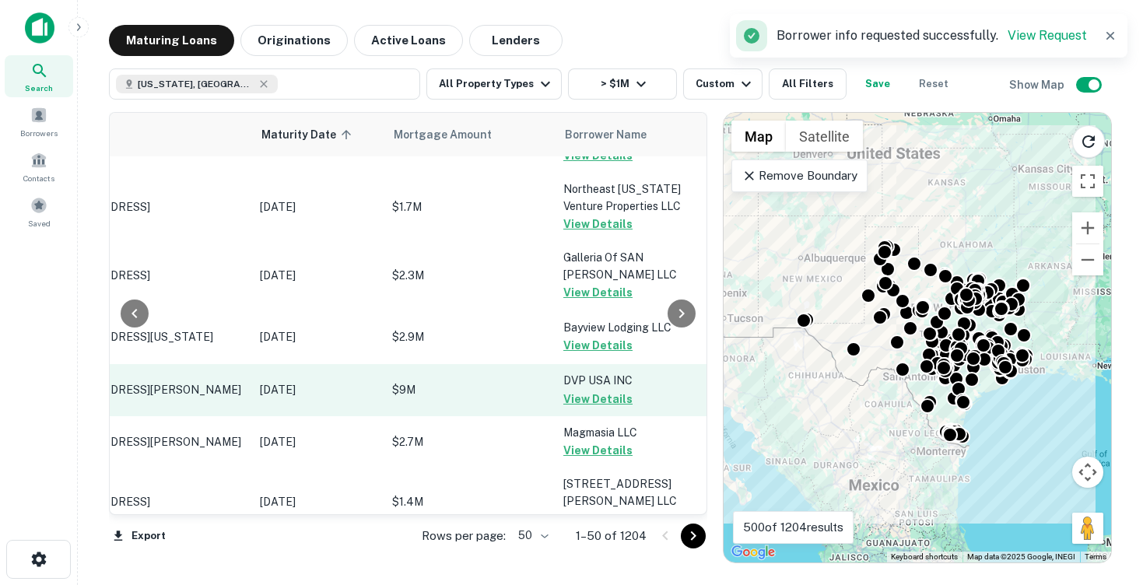
scroll to position [2675, 121]
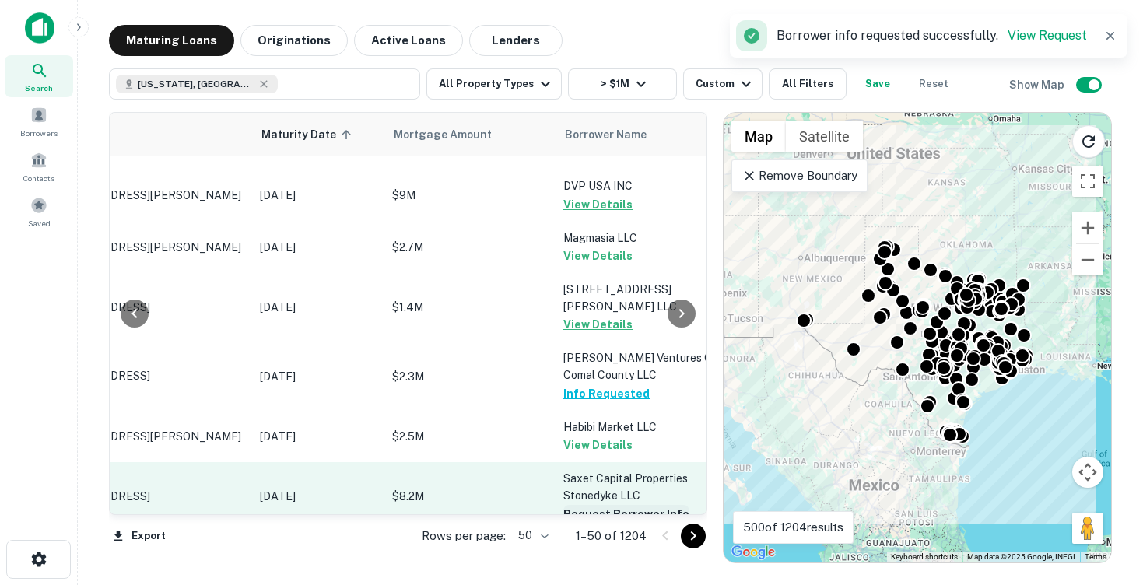
click at [592, 505] on button "Request Borrower Info" at bounding box center [626, 514] width 126 height 19
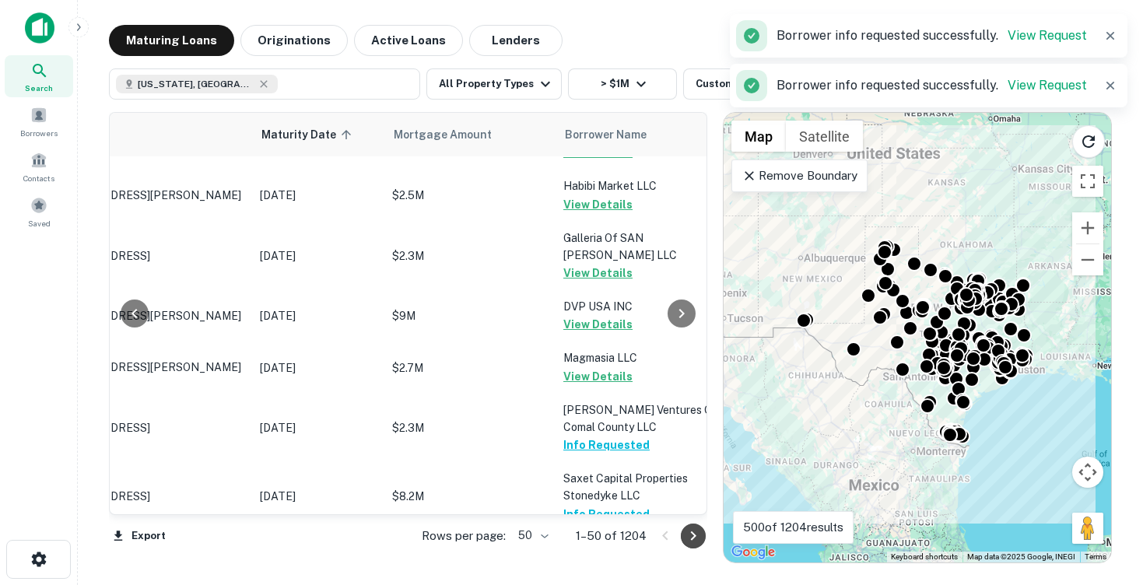
click at [693, 532] on icon "Go to next page" at bounding box center [693, 536] width 5 height 9
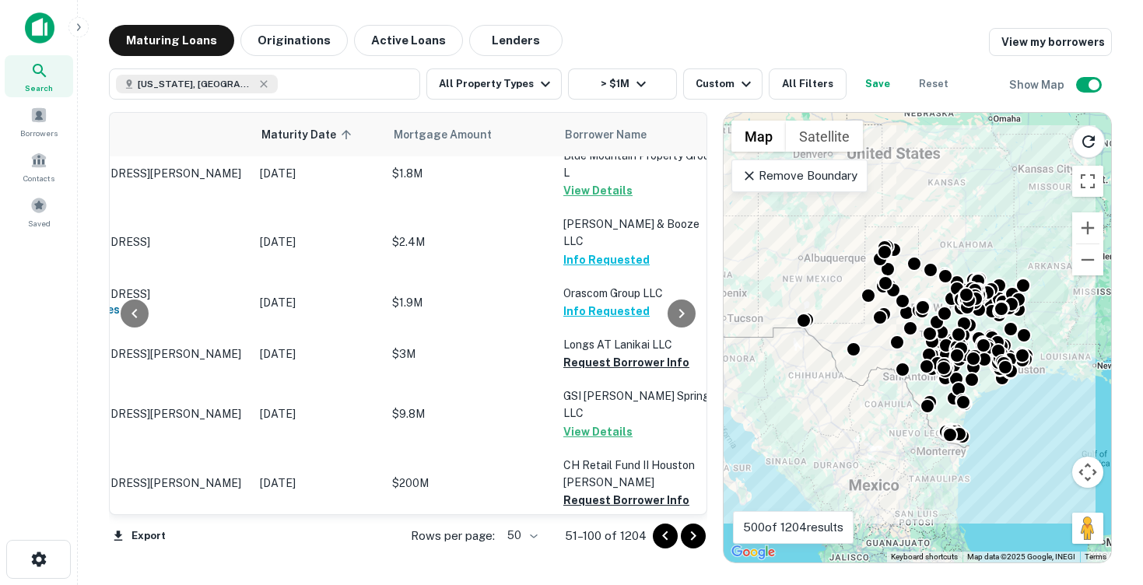
scroll to position [1858, 121]
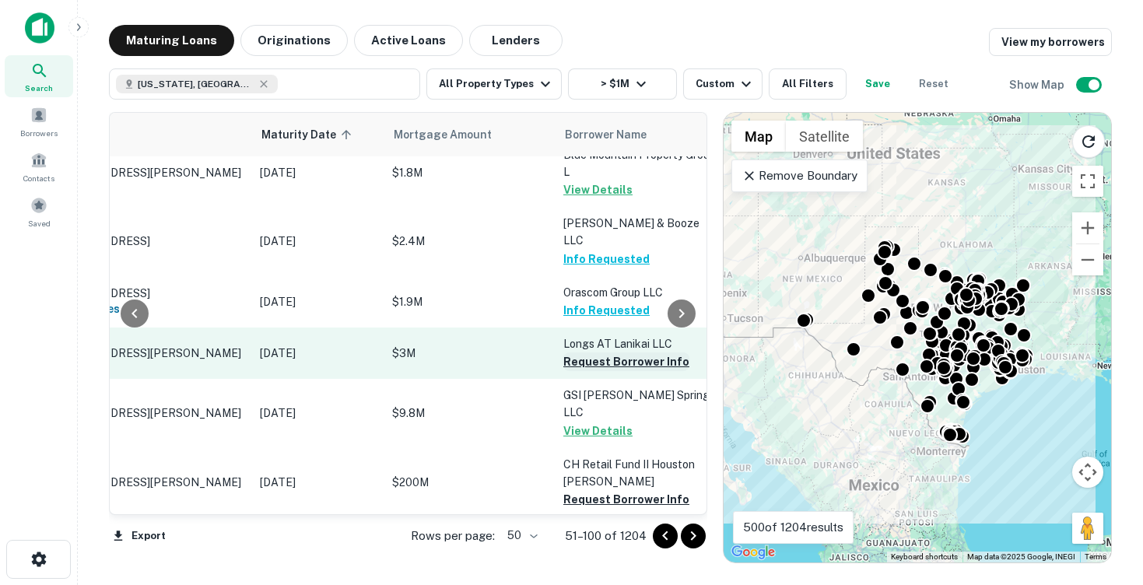
click at [588, 353] on button "Request Borrower Info" at bounding box center [626, 362] width 126 height 19
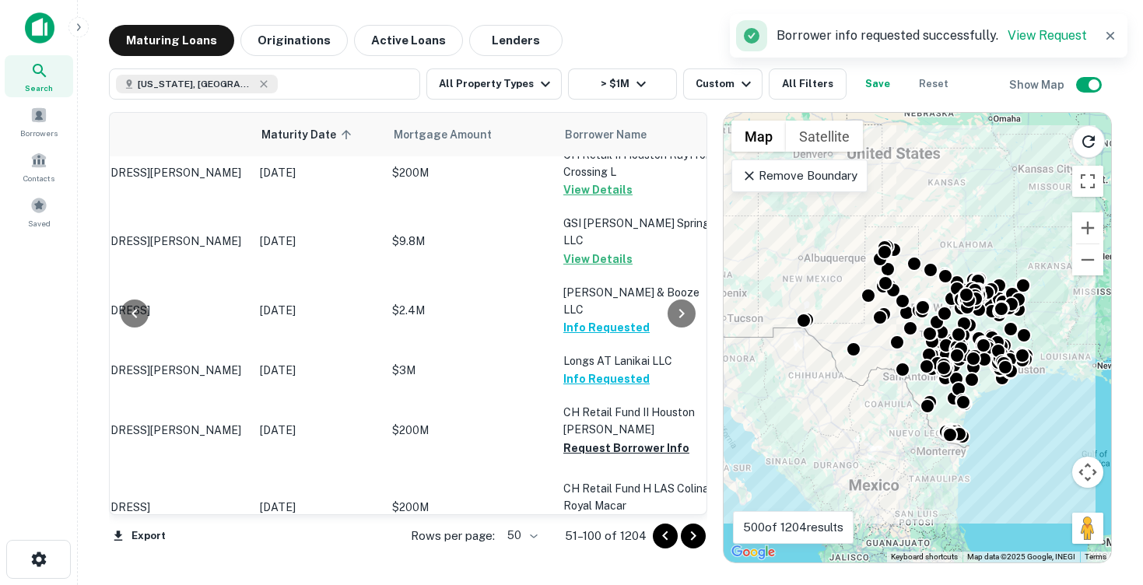
scroll to position [1894, 121]
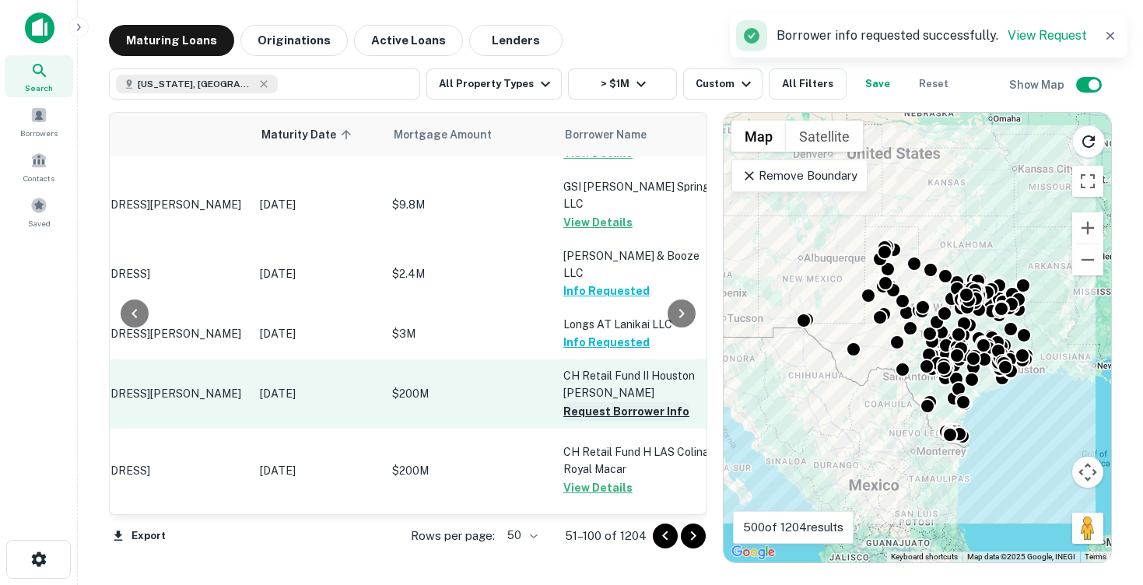
click at [595, 402] on button "Request Borrower Info" at bounding box center [626, 411] width 126 height 19
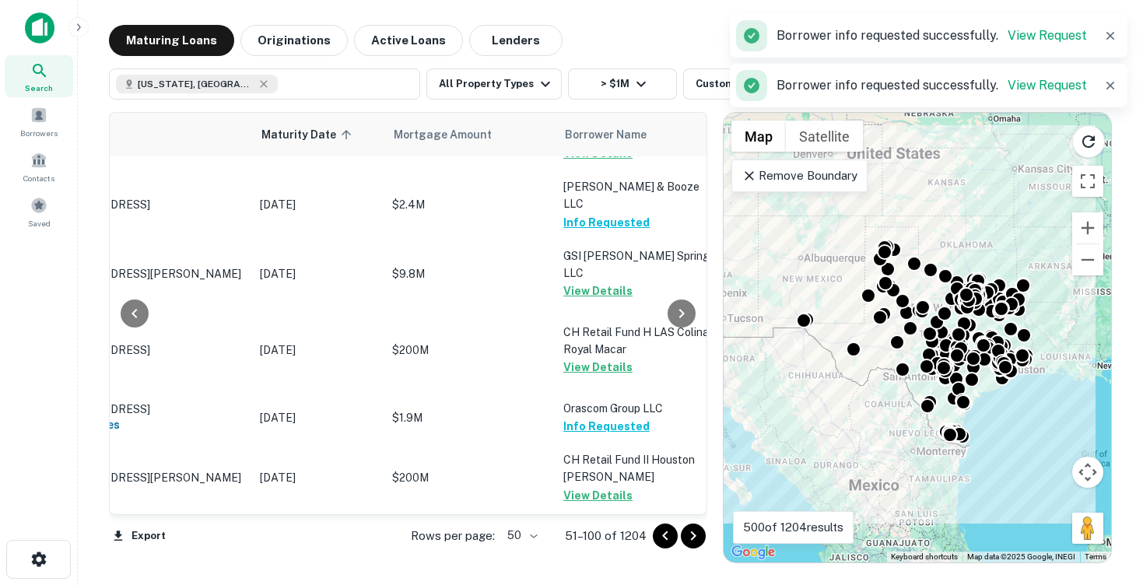
scroll to position [1993, 121]
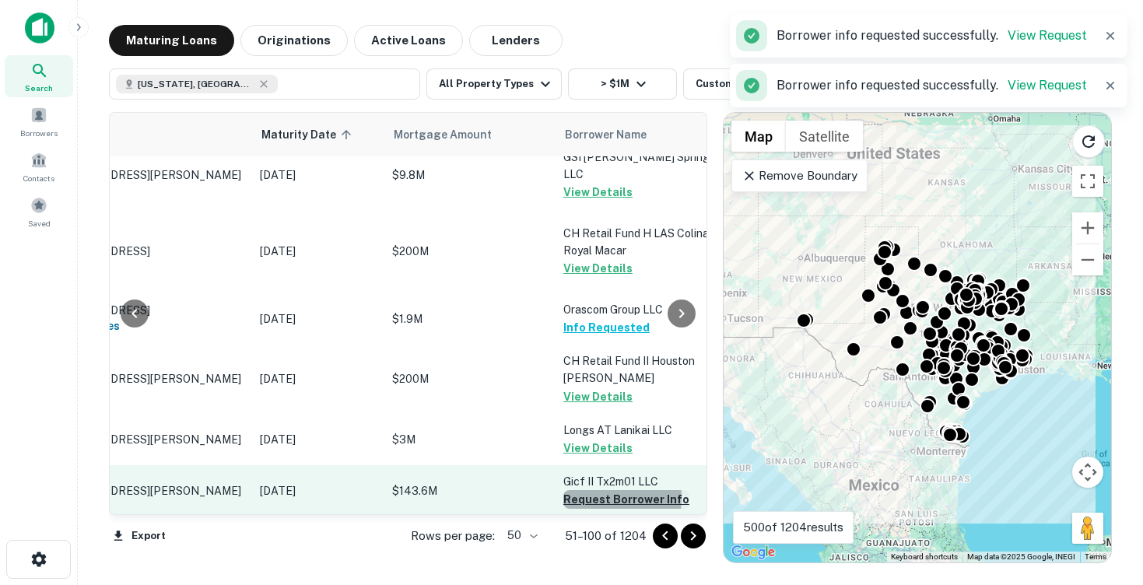
click at [581, 490] on button "Request Borrower Info" at bounding box center [626, 499] width 126 height 19
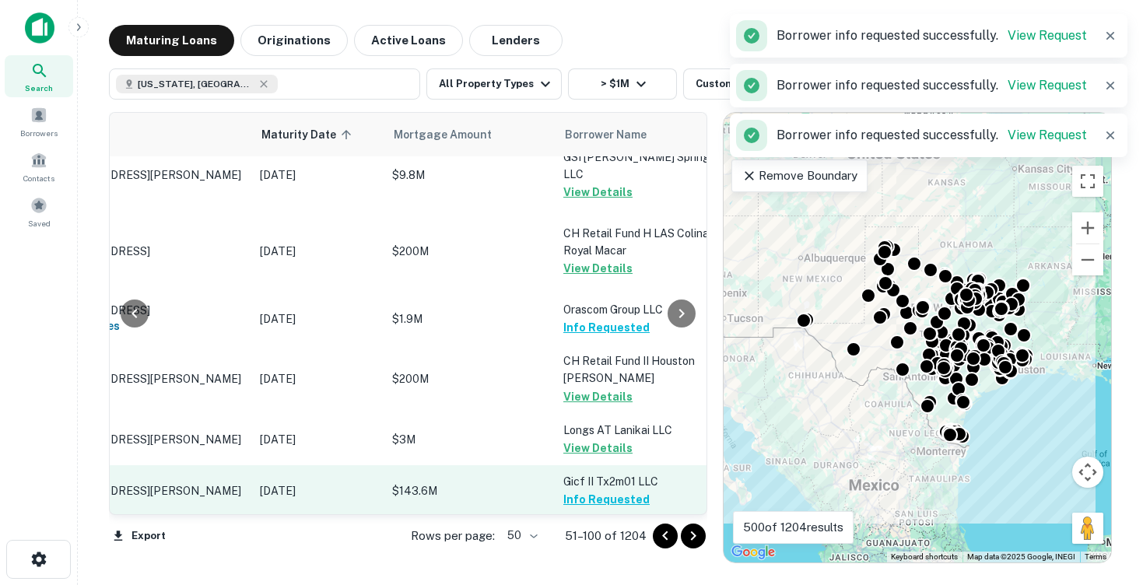
scroll to position [2094, 121]
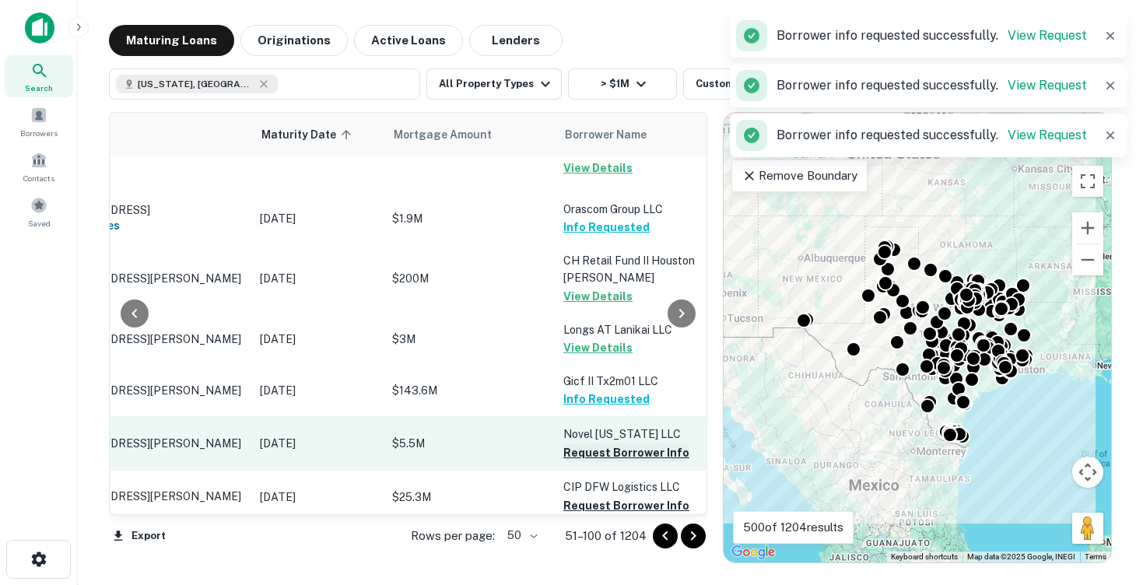
click at [603, 444] on button "Request Borrower Info" at bounding box center [626, 453] width 126 height 19
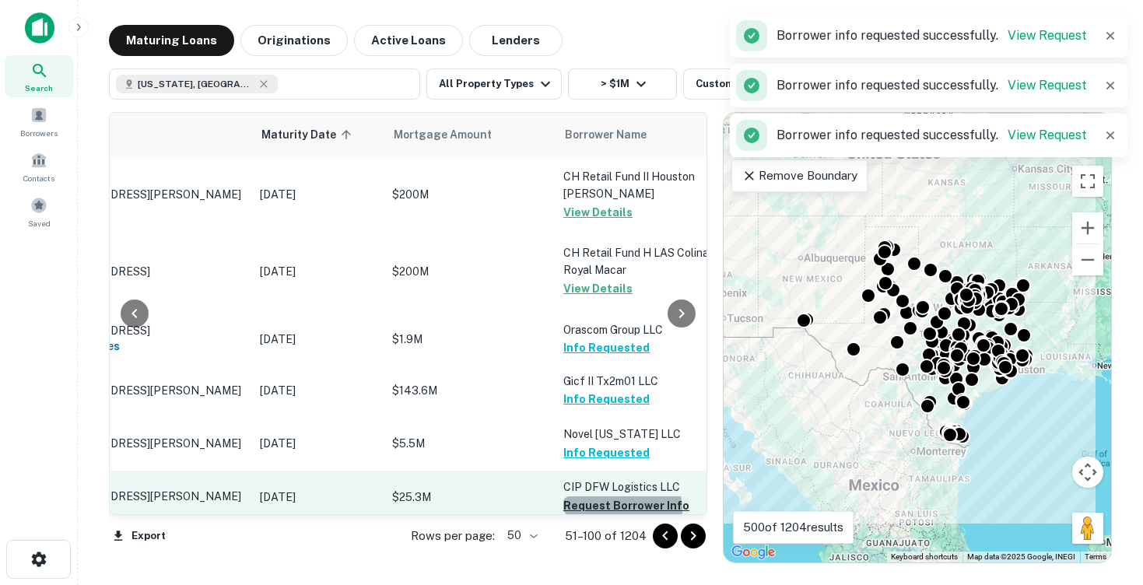
click at [608, 497] on button "Request Borrower Info" at bounding box center [626, 506] width 126 height 19
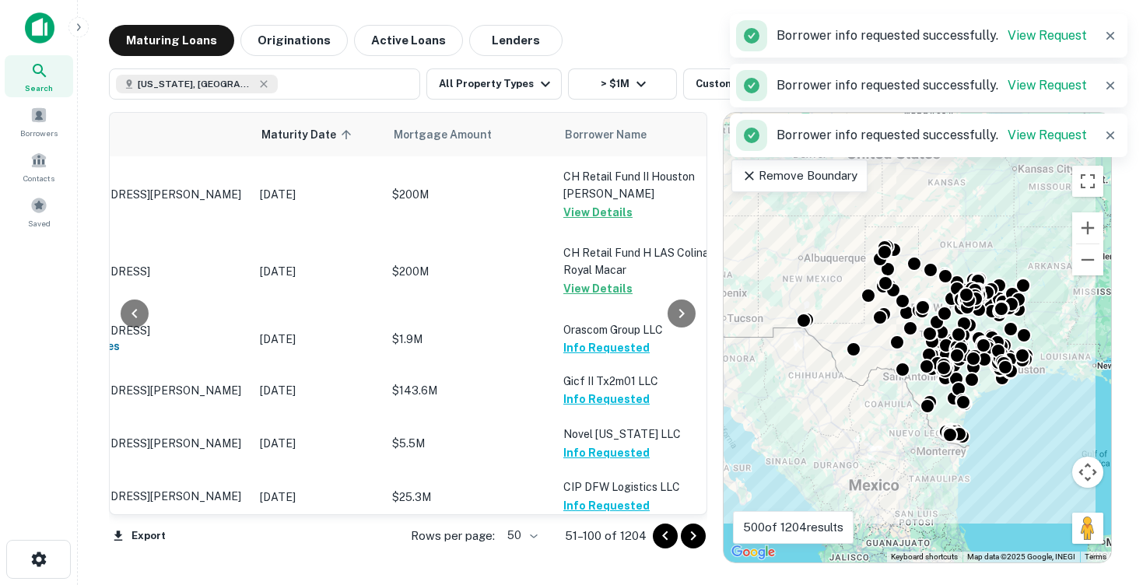
click at [584, 565] on button "Request Borrower Info" at bounding box center [626, 574] width 126 height 19
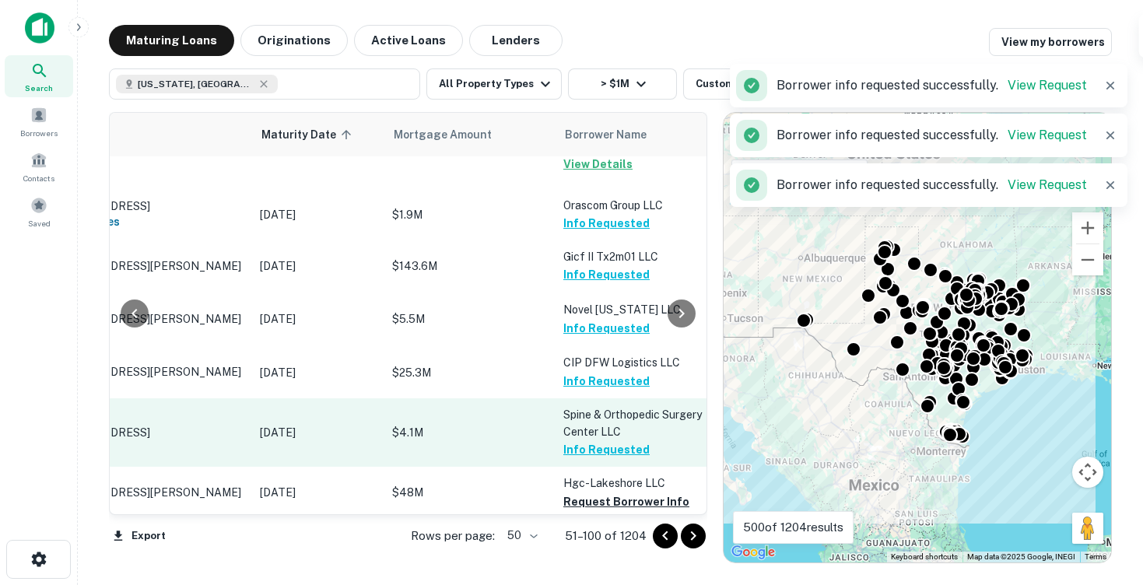
scroll to position [2219, 121]
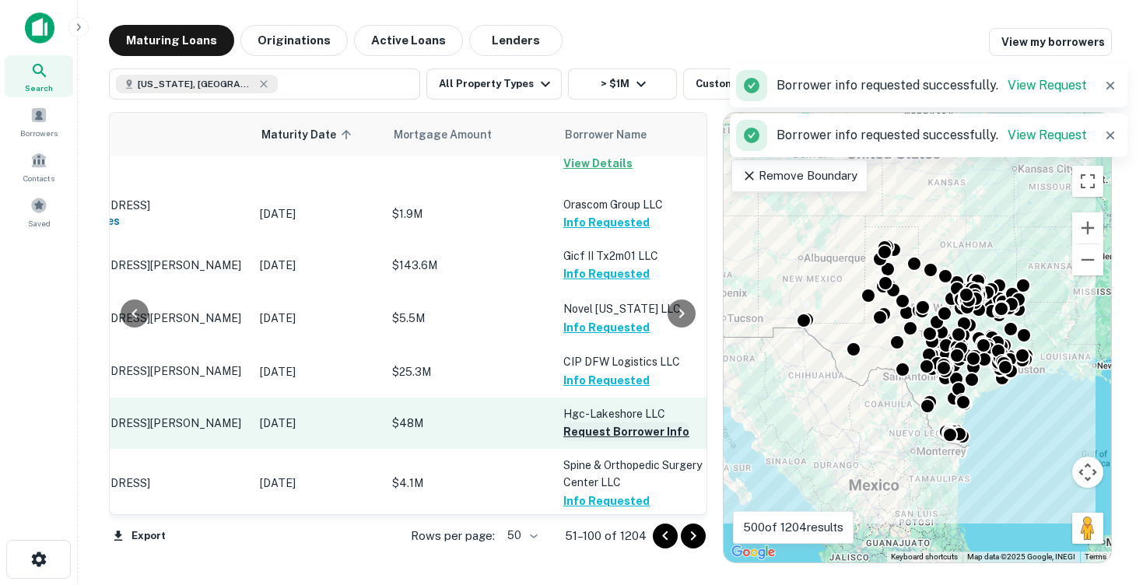
click at [581, 423] on button "Request Borrower Info" at bounding box center [626, 432] width 126 height 19
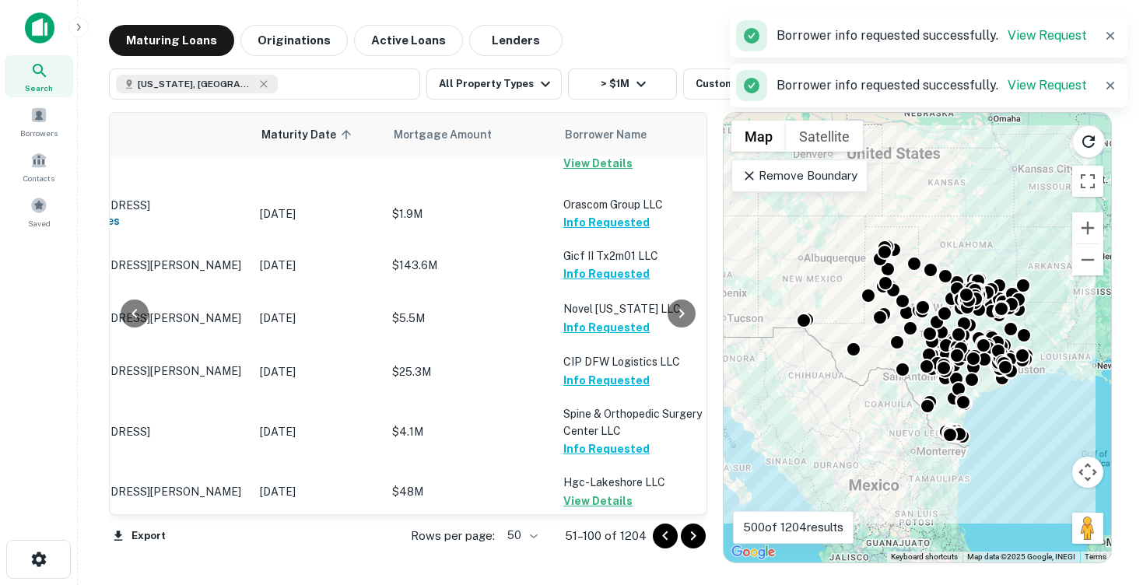
click at [606, 560] on button "Request Borrower Info" at bounding box center [626, 569] width 126 height 19
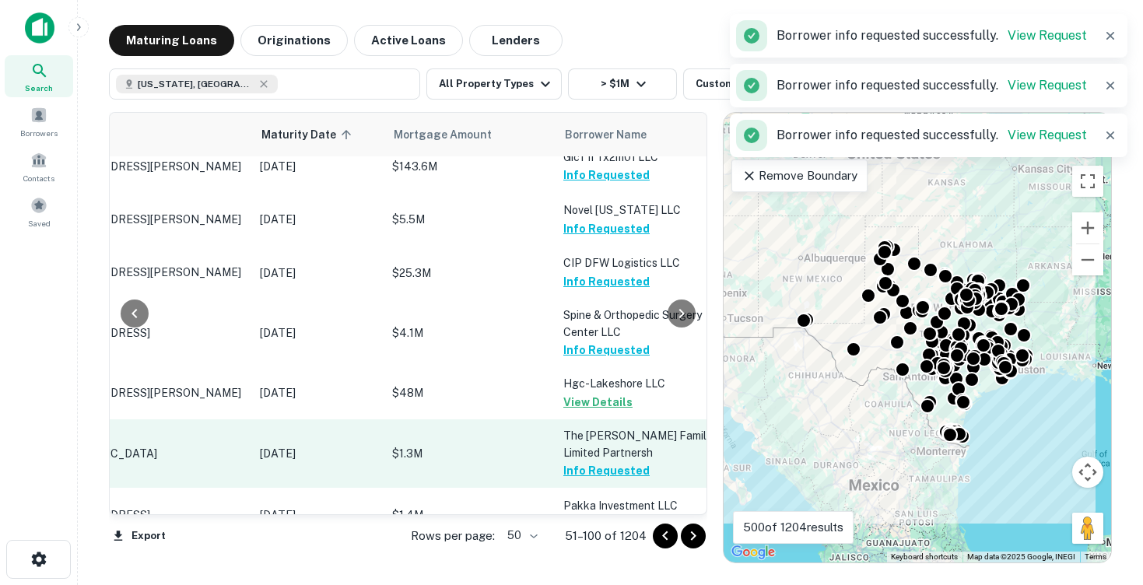
scroll to position [2344, 121]
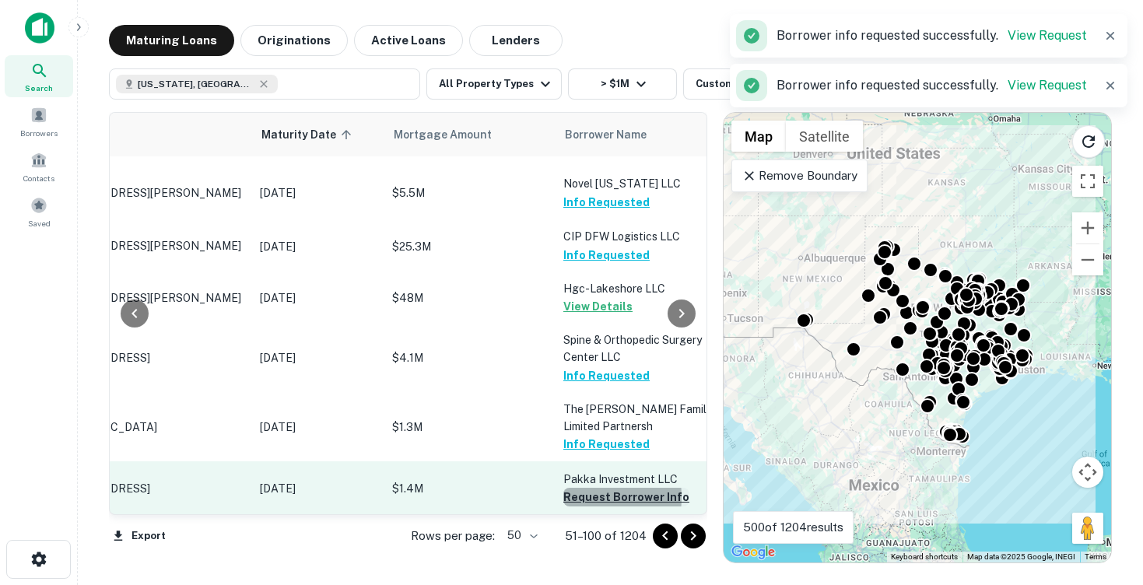
click at [574, 488] on button "Request Borrower Info" at bounding box center [626, 497] width 126 height 19
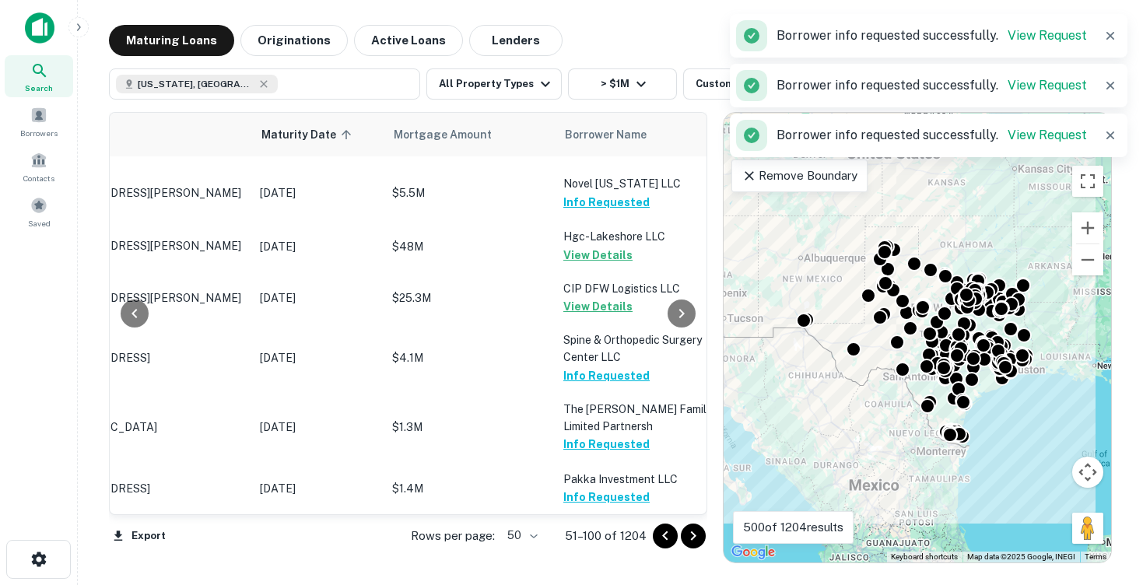
click at [573, 558] on button "Request Borrower Info" at bounding box center [626, 567] width 126 height 19
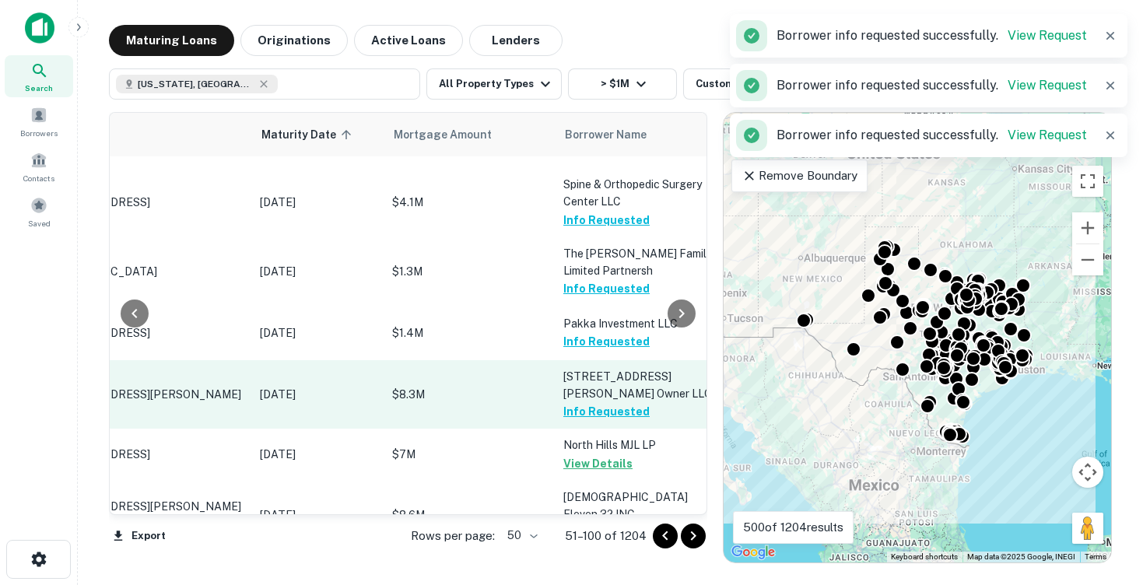
scroll to position [2556, 121]
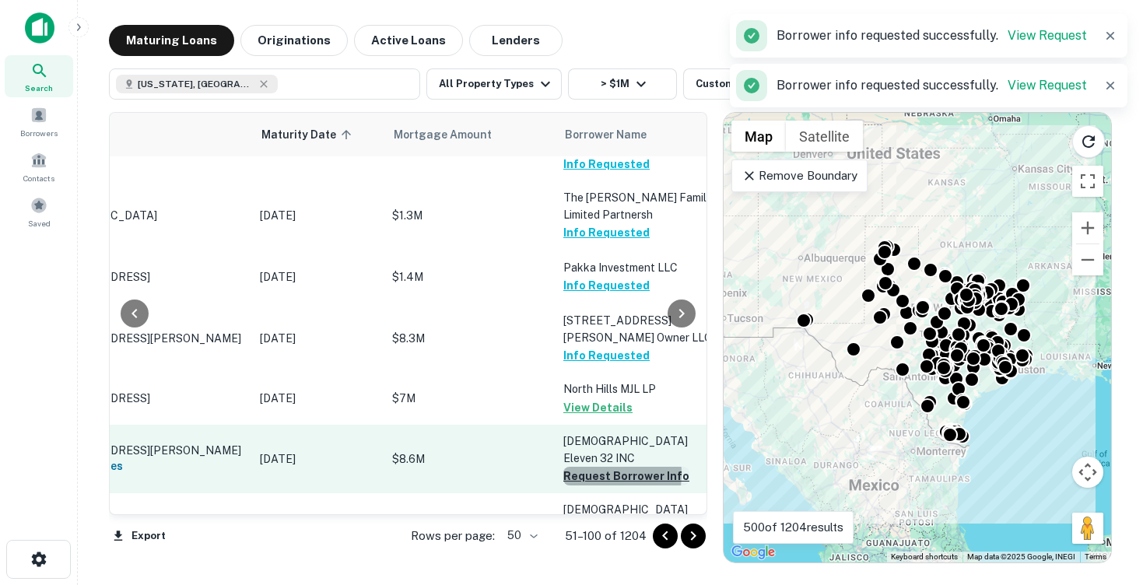
click at [578, 467] on button "Request Borrower Info" at bounding box center [626, 476] width 126 height 19
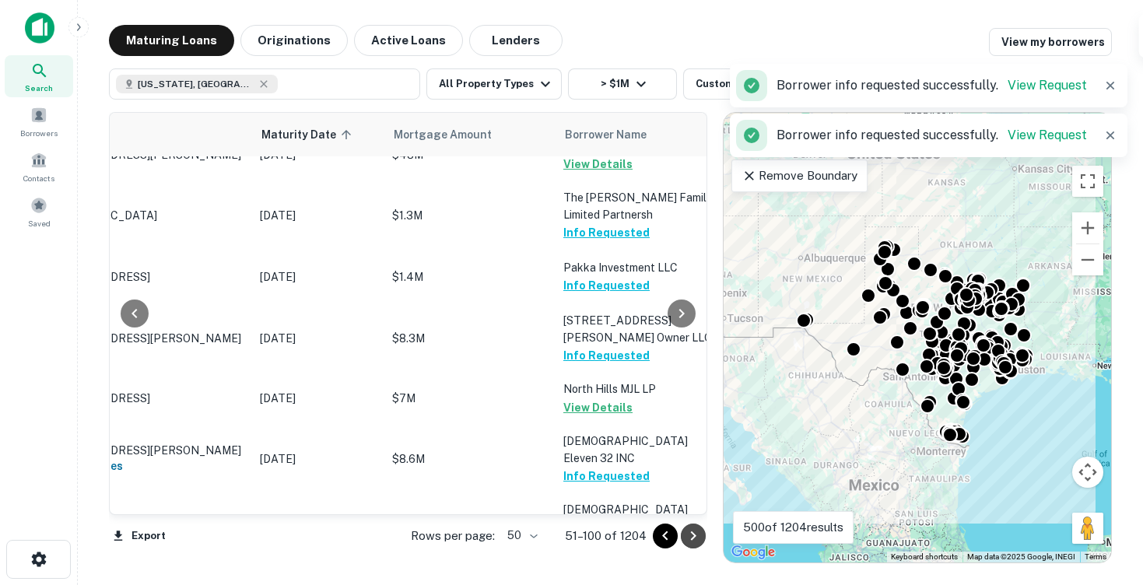
click at [696, 536] on icon "Go to next page" at bounding box center [693, 536] width 19 height 19
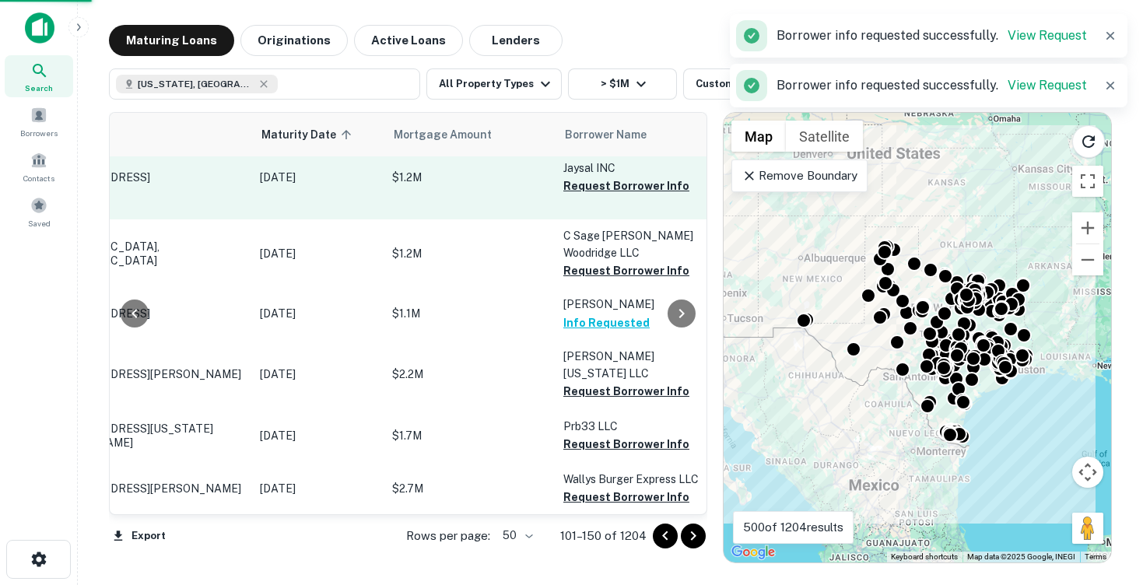
scroll to position [2519, 121]
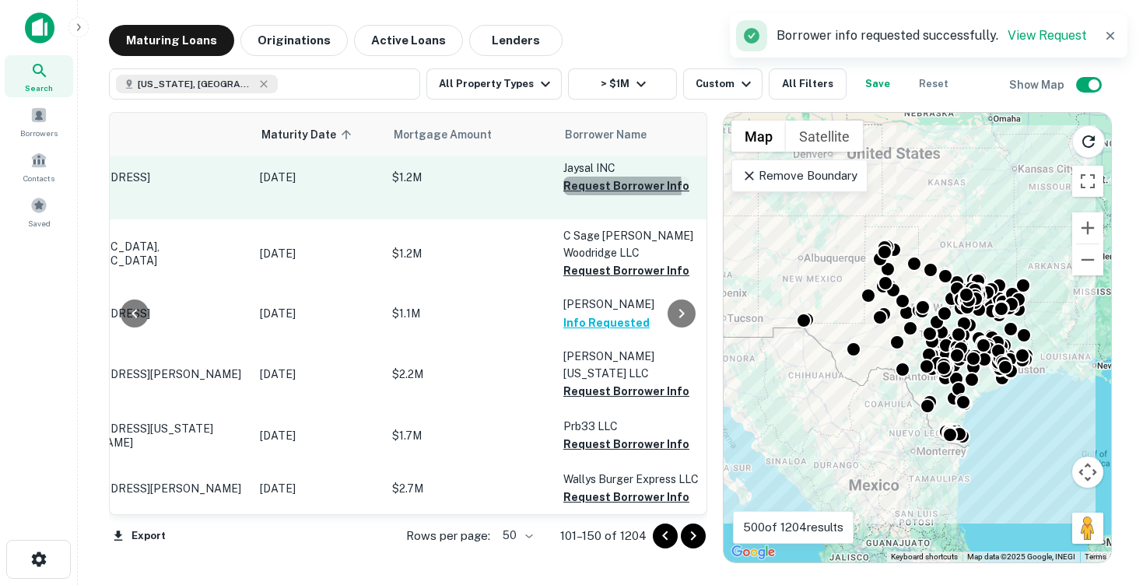
click at [585, 195] on button "Request Borrower Info" at bounding box center [626, 186] width 126 height 19
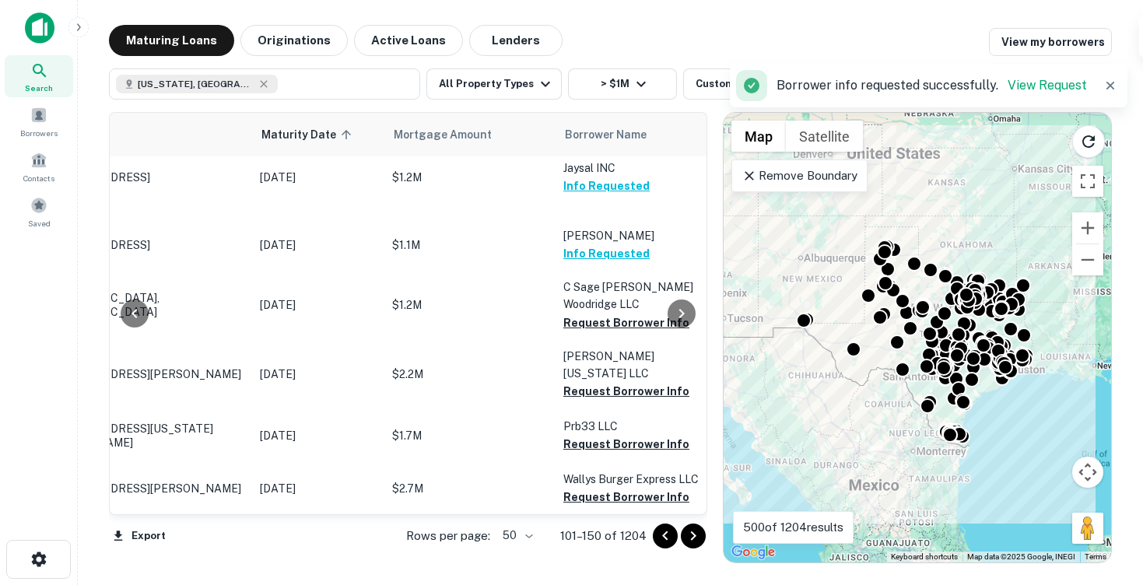
click at [584, 290] on td "C Sage [PERSON_NAME] Woodridge LLC Request Borrower Info" at bounding box center [641, 305] width 171 height 68
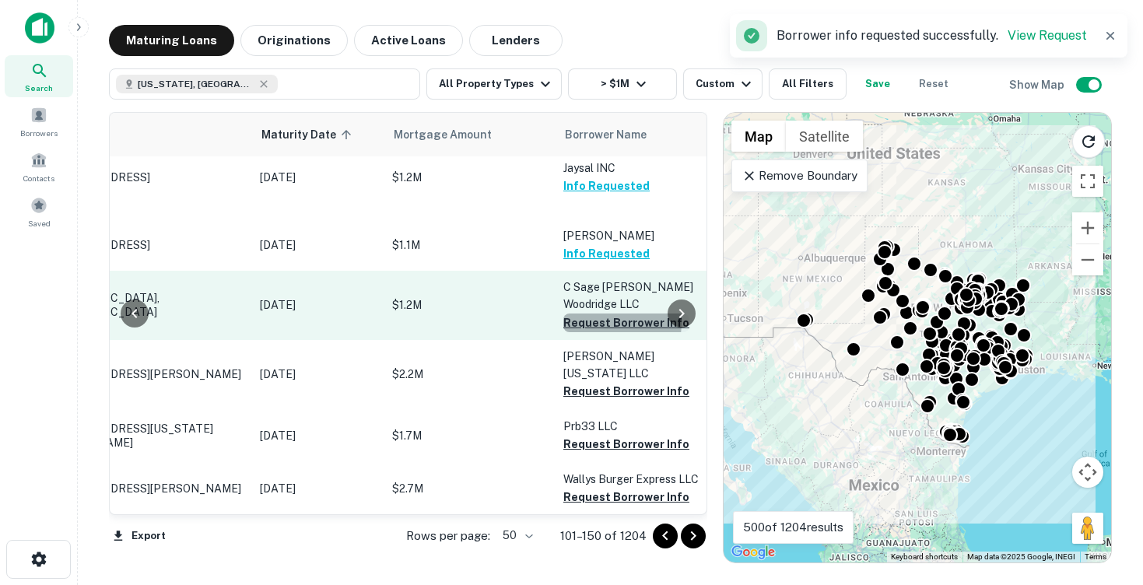
click at [568, 332] on button "Request Borrower Info" at bounding box center [626, 323] width 126 height 19
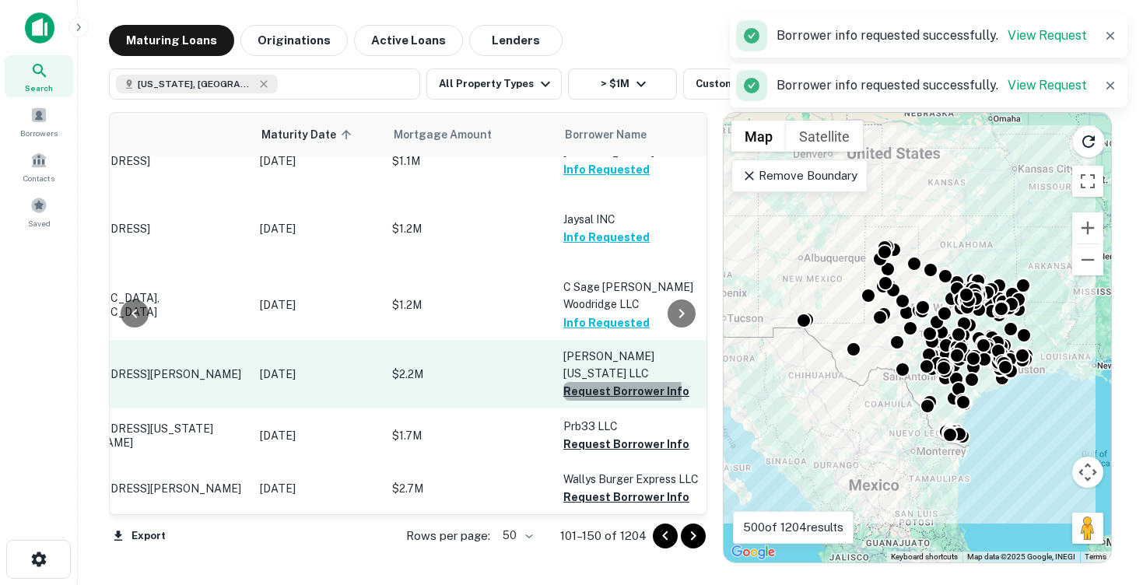
click at [577, 392] on button "Request Borrower Info" at bounding box center [626, 391] width 126 height 19
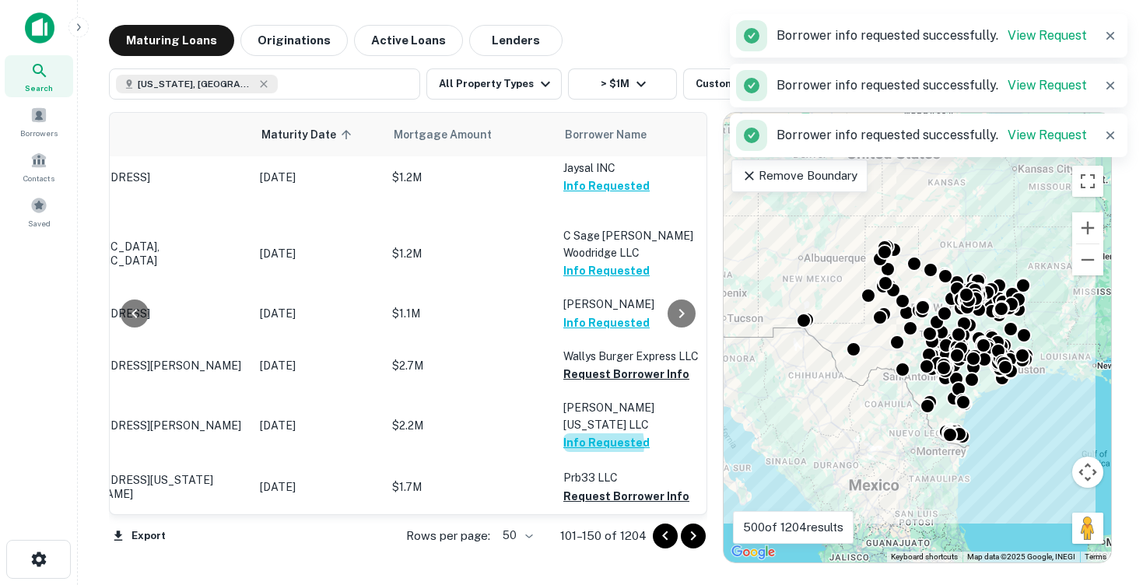
click at [588, 444] on button "Info Requested" at bounding box center [606, 443] width 86 height 19
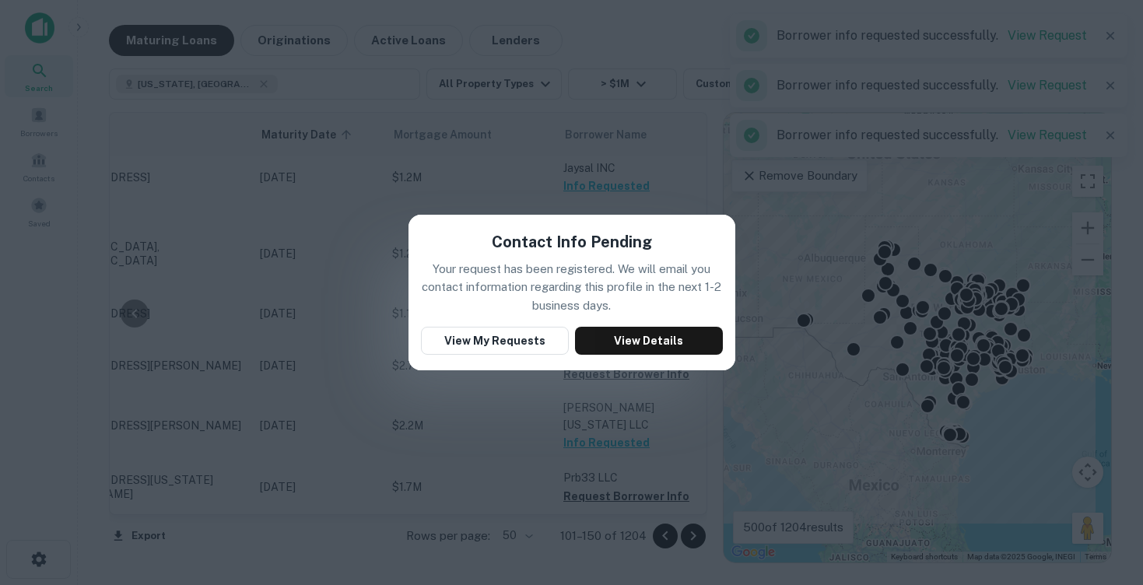
click at [479, 420] on div "Contact Info Pending Your request has been registered. We will email you contac…" at bounding box center [571, 292] width 1143 height 585
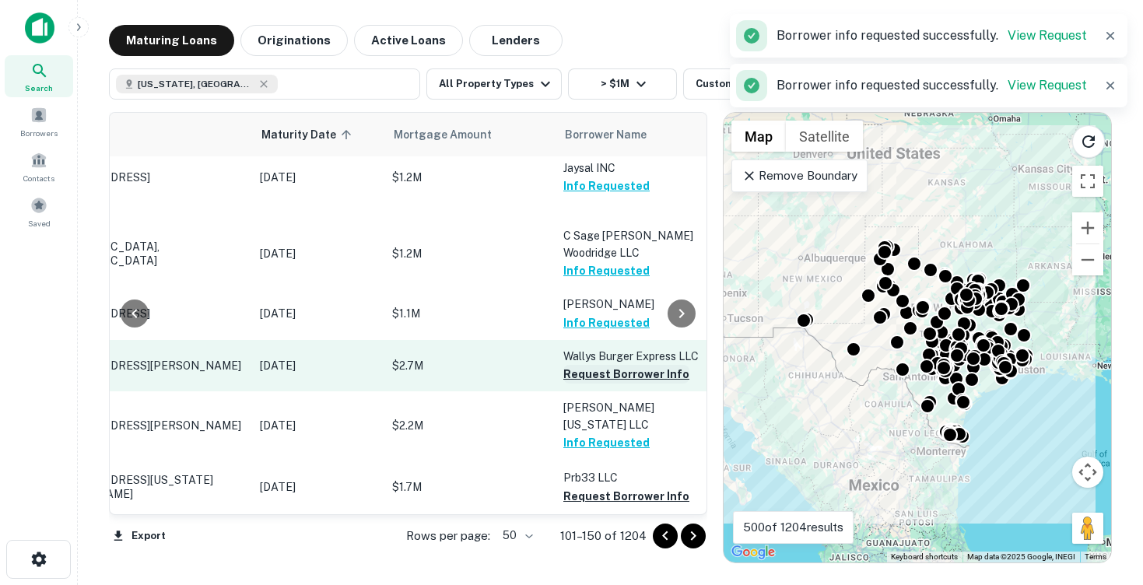
click at [578, 384] on button "Request Borrower Info" at bounding box center [626, 374] width 126 height 19
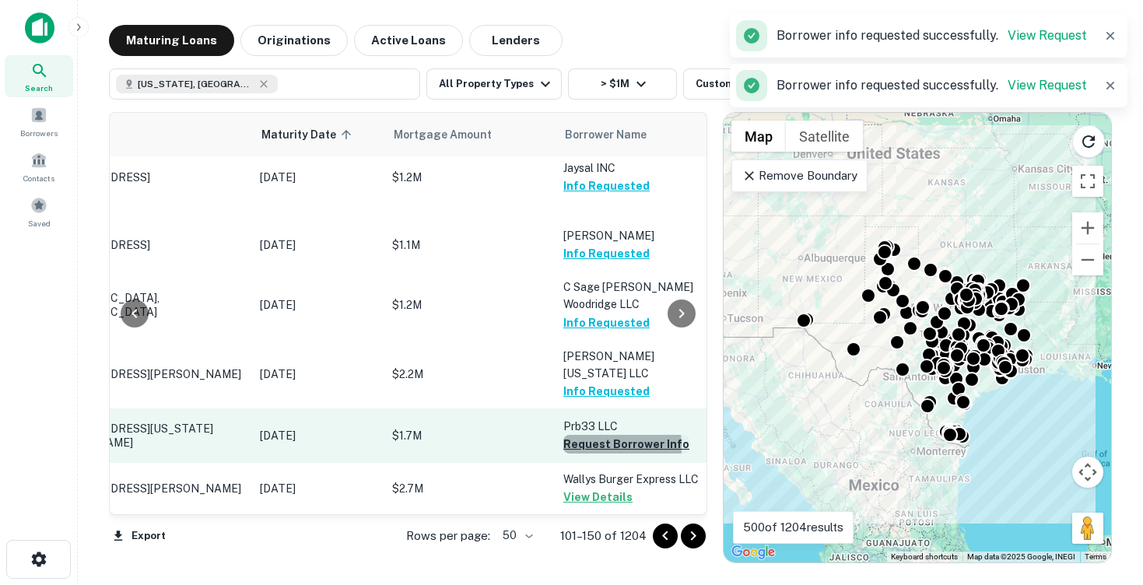
click at [576, 447] on button "Request Borrower Info" at bounding box center [626, 444] width 126 height 19
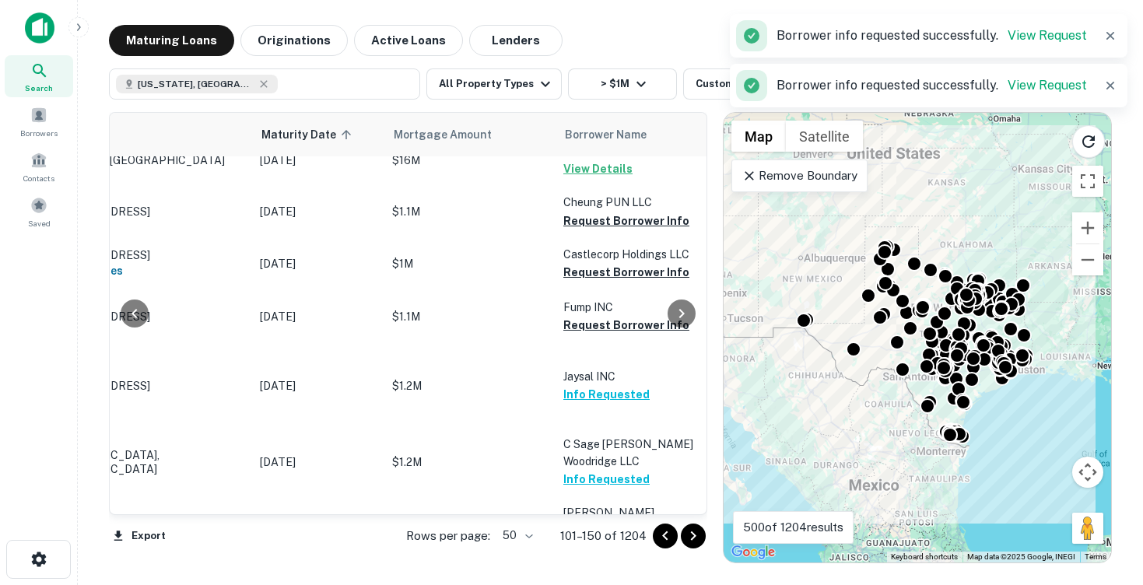
scroll to position [2310, 121]
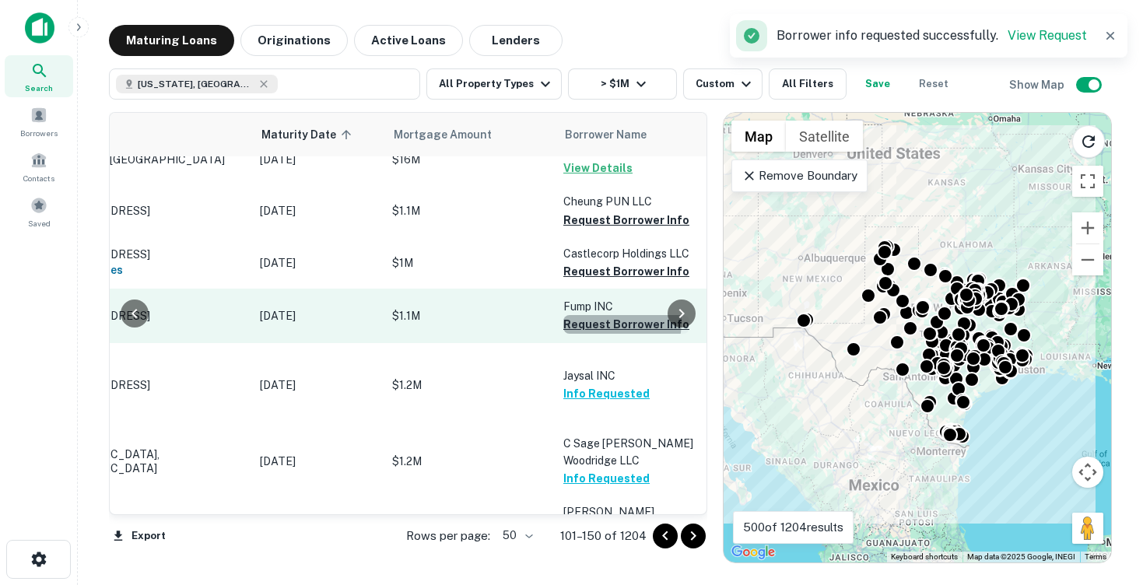
click at [589, 334] on button "Request Borrower Info" at bounding box center [626, 324] width 126 height 19
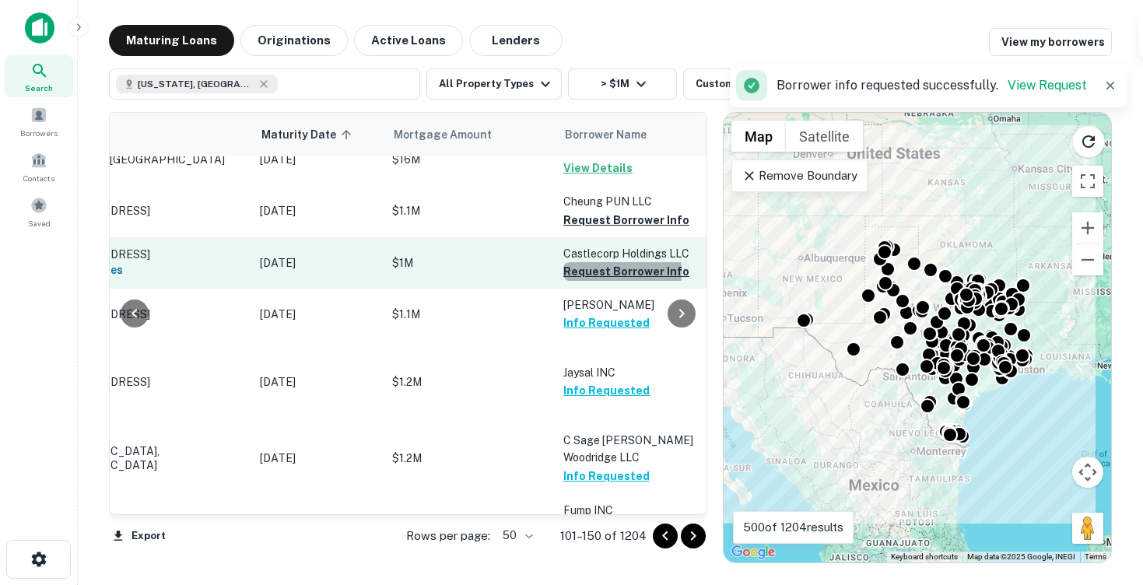
click at [587, 281] on button "Request Borrower Info" at bounding box center [626, 271] width 126 height 19
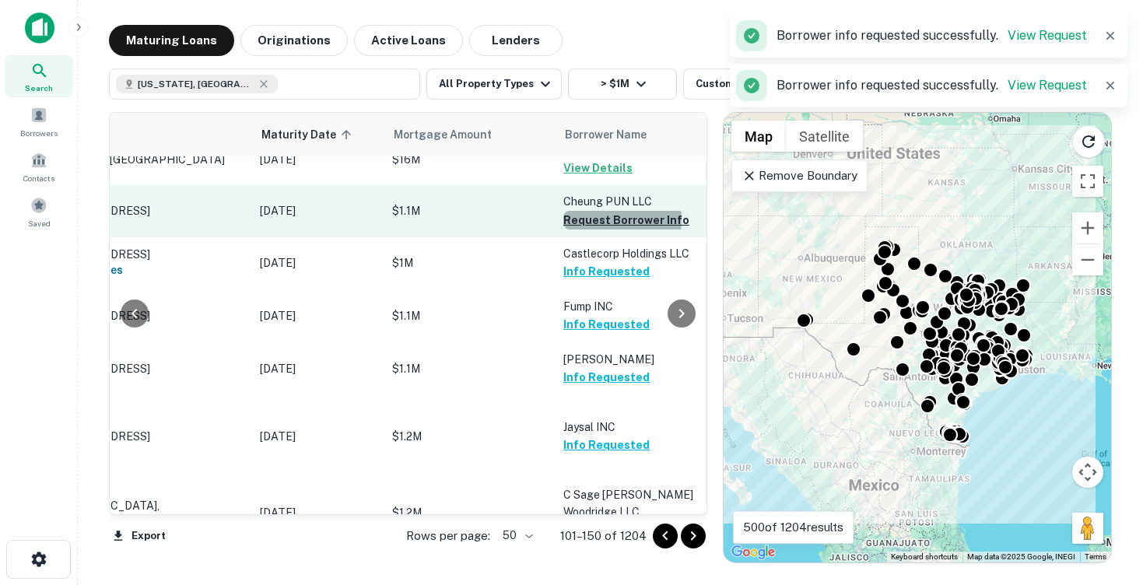
click at [604, 229] on button "Request Borrower Info" at bounding box center [626, 220] width 126 height 19
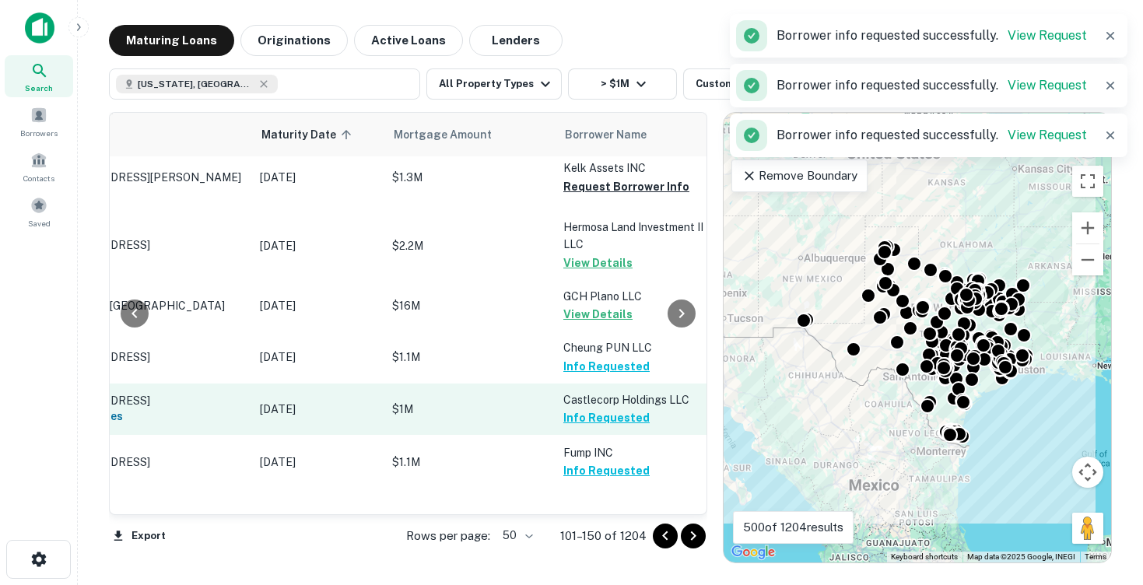
scroll to position [2101, 121]
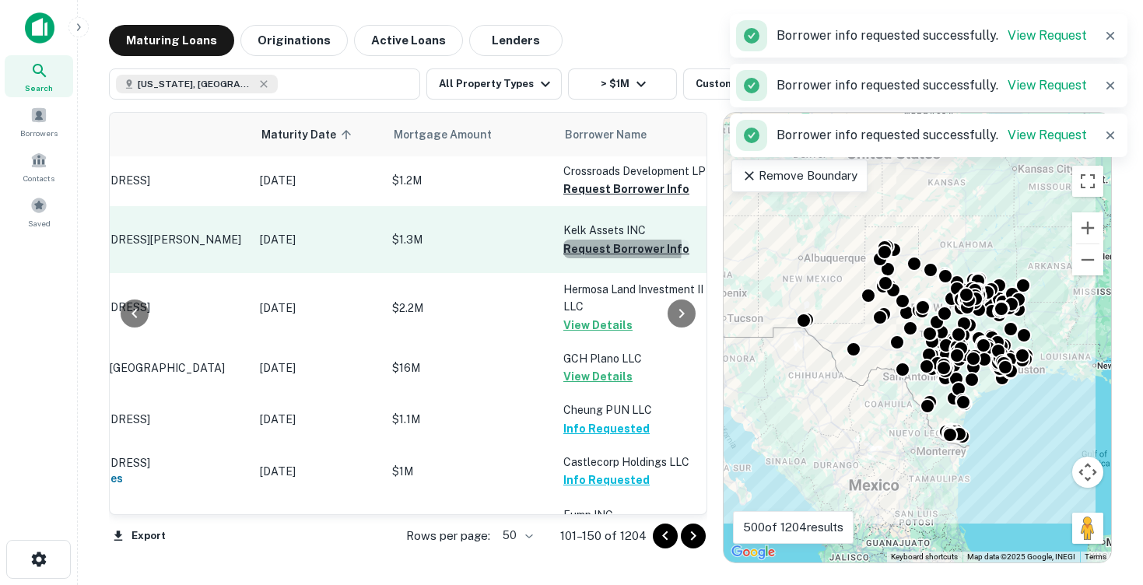
click at [581, 257] on button "Request Borrower Info" at bounding box center [626, 249] width 126 height 19
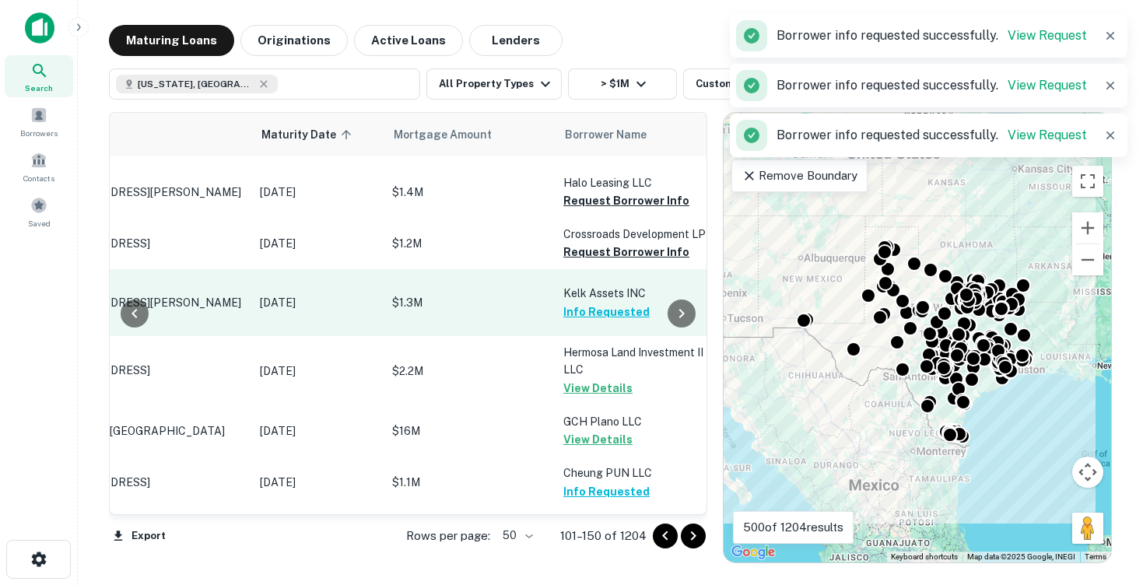
scroll to position [2032, 121]
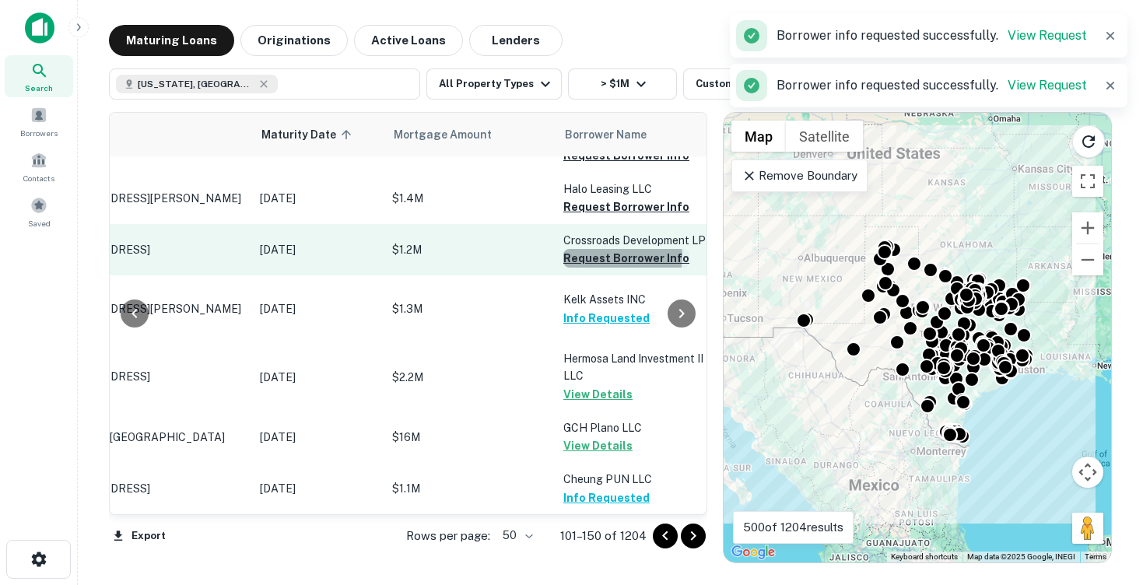
click at [617, 265] on button "Request Borrower Info" at bounding box center [626, 258] width 126 height 19
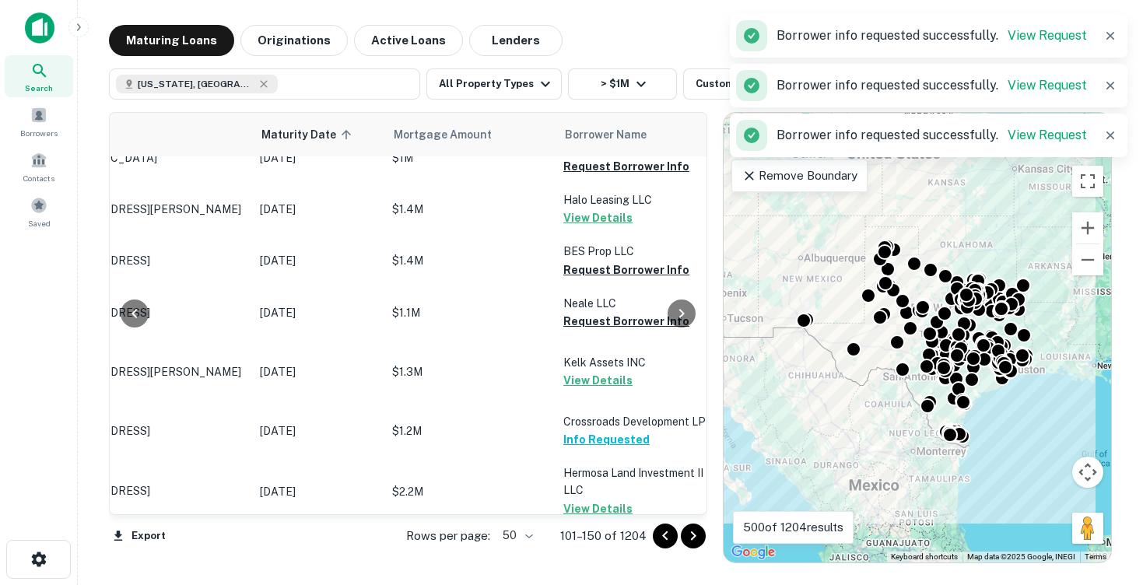
scroll to position [1917, 121]
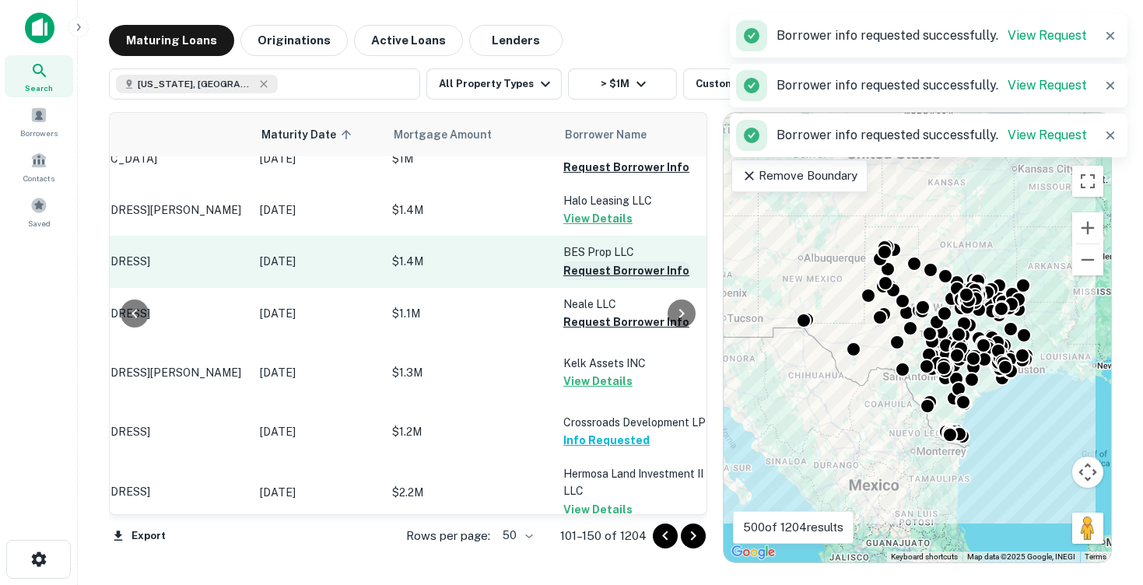
click at [600, 280] on button "Request Borrower Info" at bounding box center [626, 271] width 126 height 19
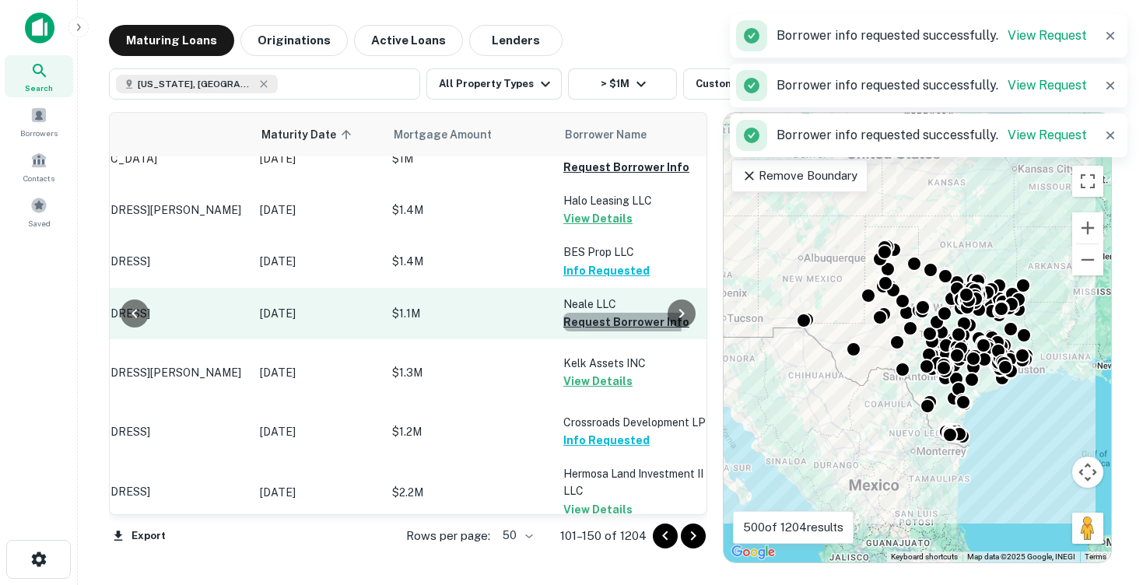
click at [578, 332] on button "Request Borrower Info" at bounding box center [626, 322] width 126 height 19
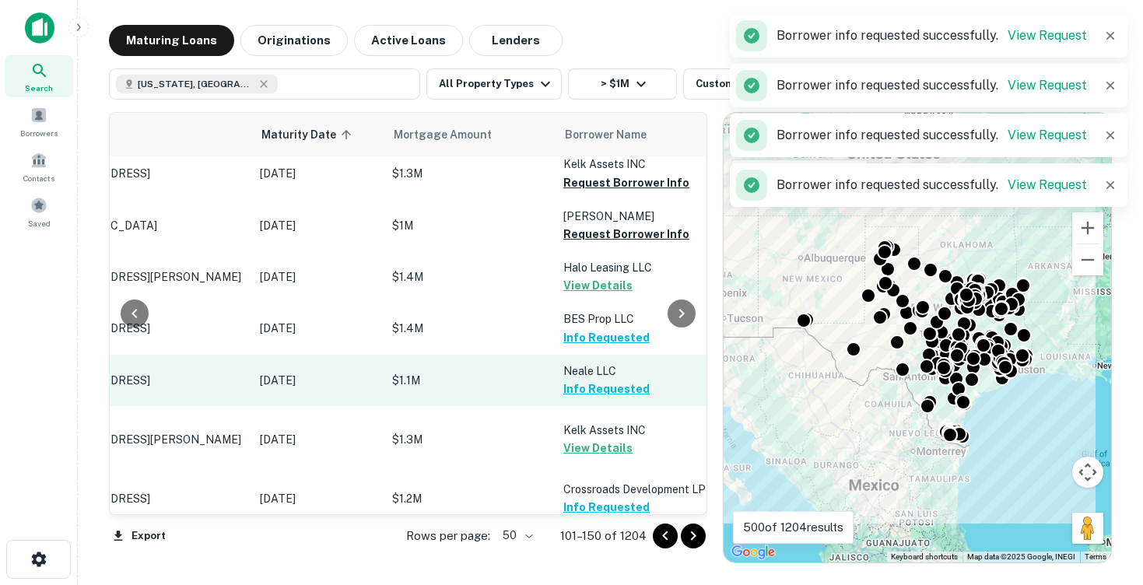
scroll to position [1841, 121]
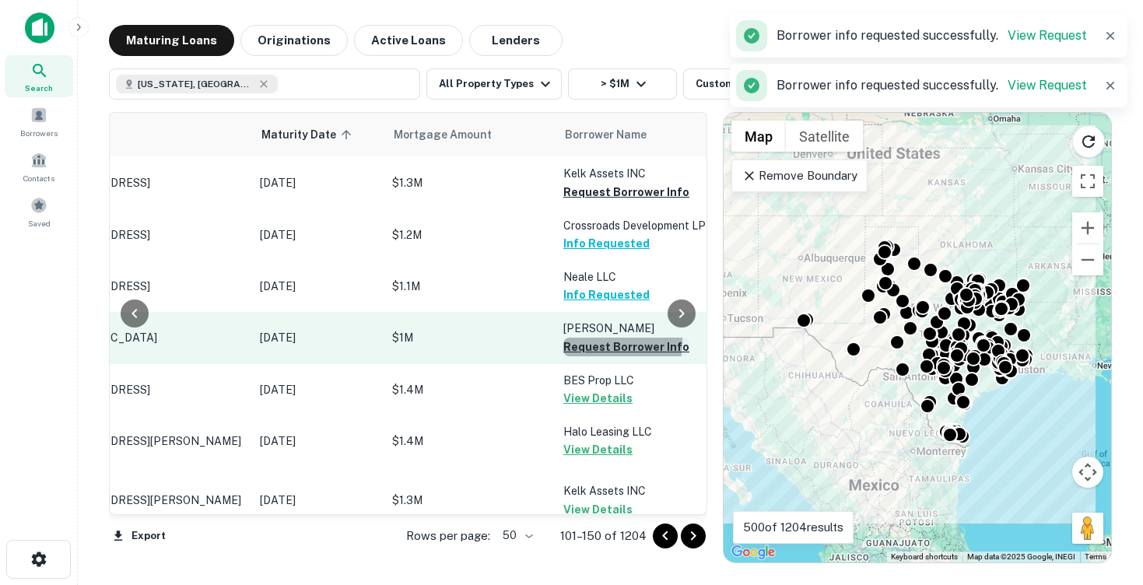
click at [574, 350] on button "Request Borrower Info" at bounding box center [626, 347] width 126 height 19
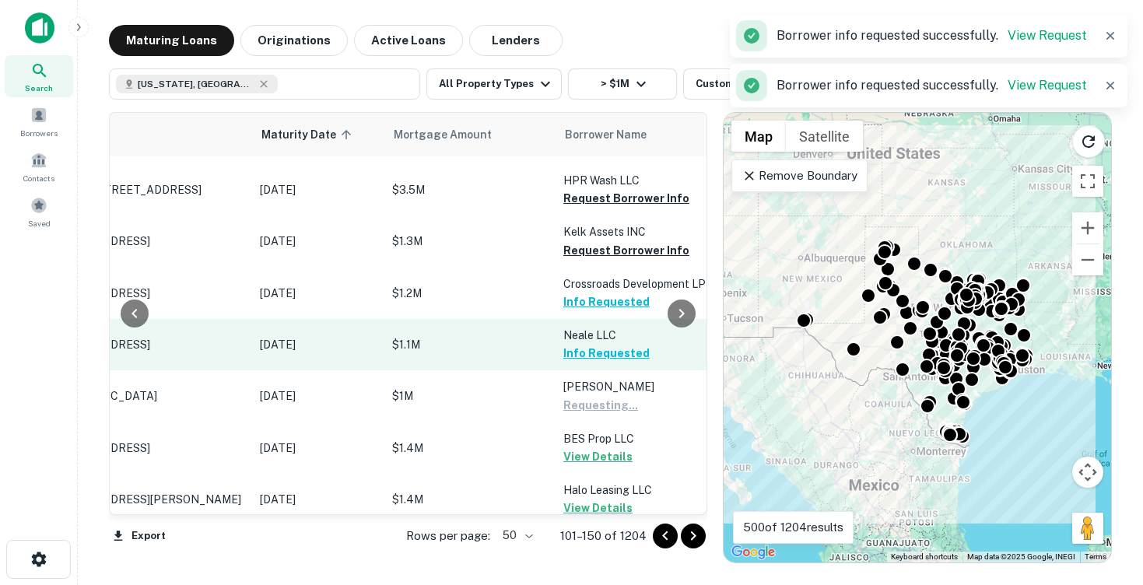
scroll to position [1766, 121]
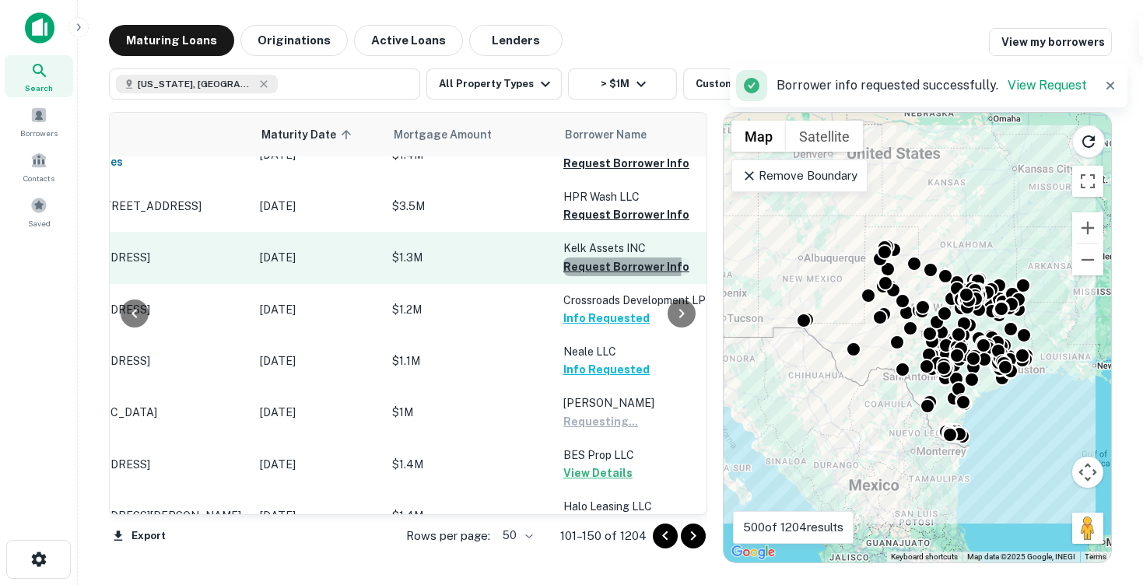
click at [586, 275] on button "Request Borrower Info" at bounding box center [626, 267] width 126 height 19
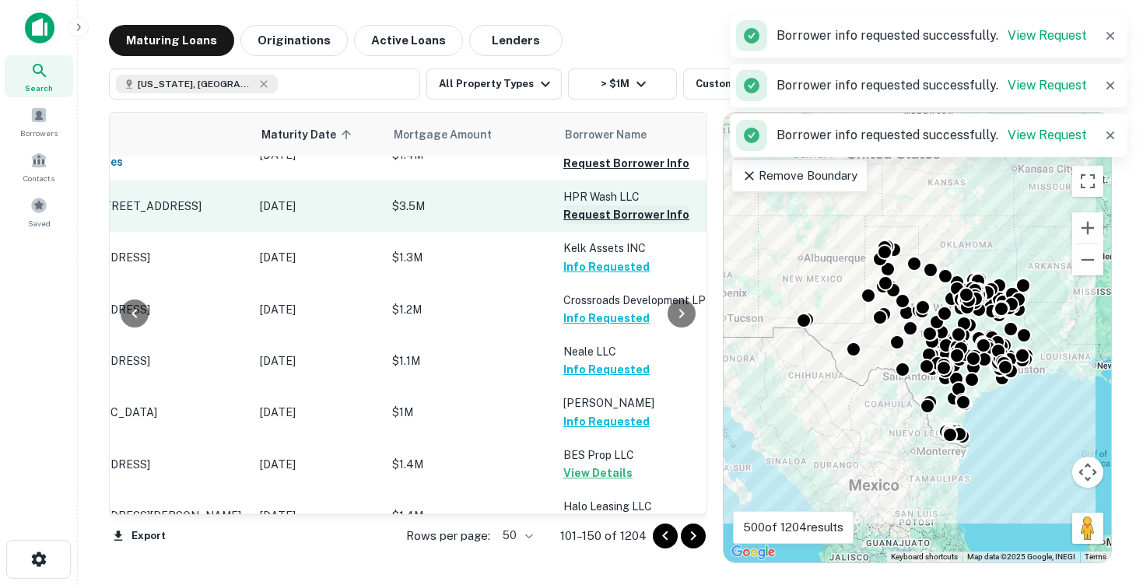
click at [585, 223] on button "Request Borrower Info" at bounding box center [626, 214] width 126 height 19
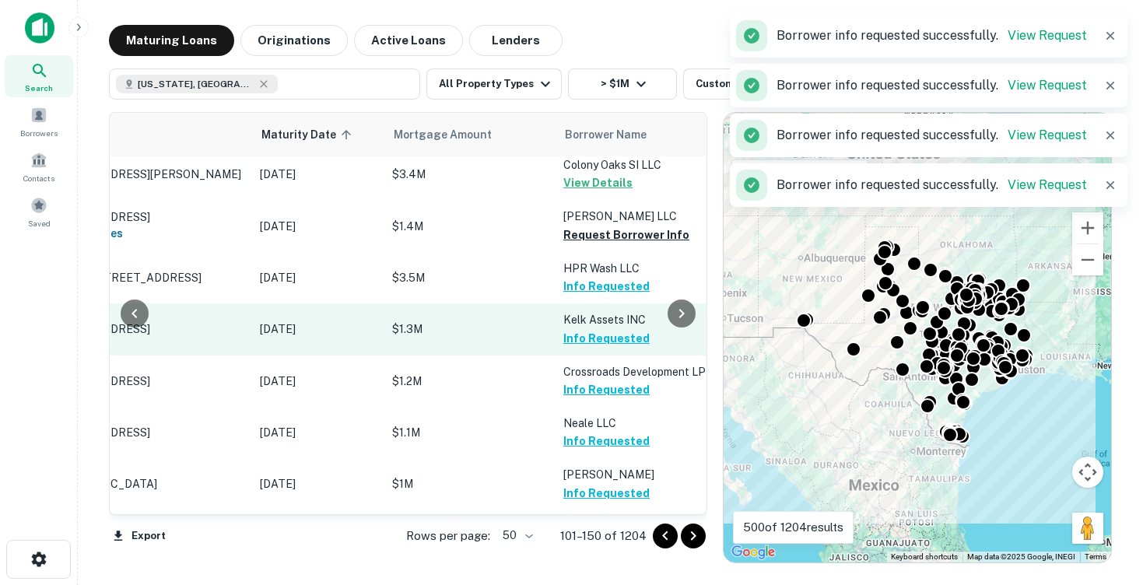
scroll to position [1686, 121]
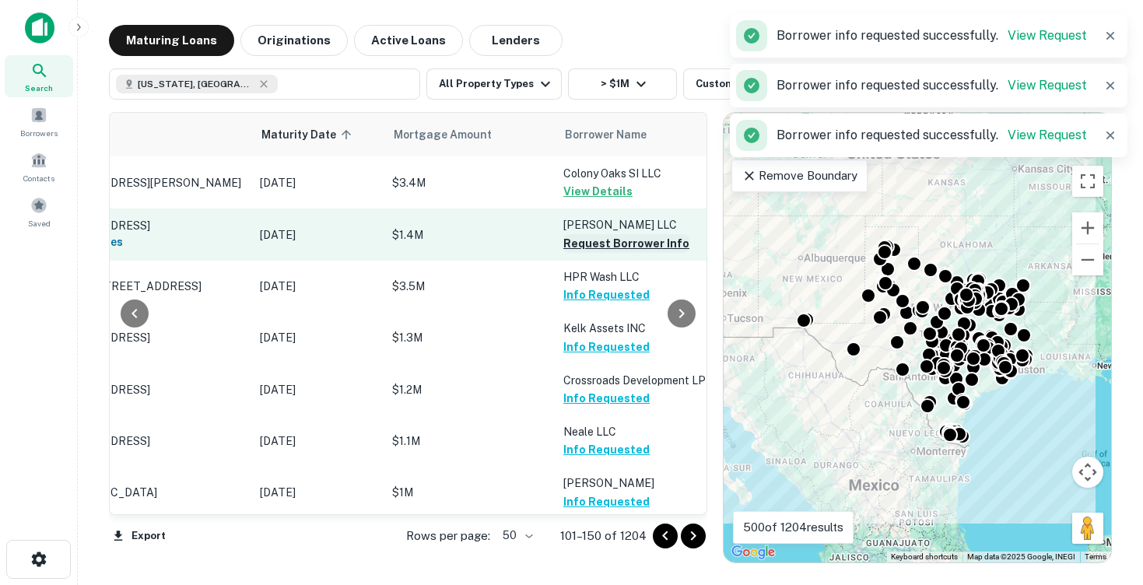
click at [589, 251] on button "Request Borrower Info" at bounding box center [626, 243] width 126 height 19
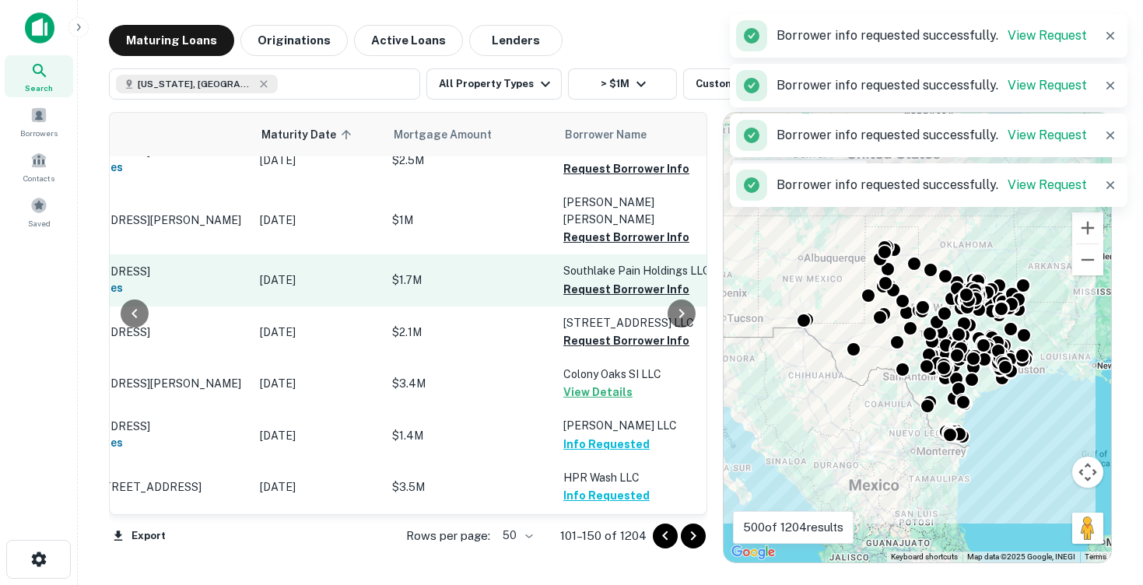
scroll to position [1480, 121]
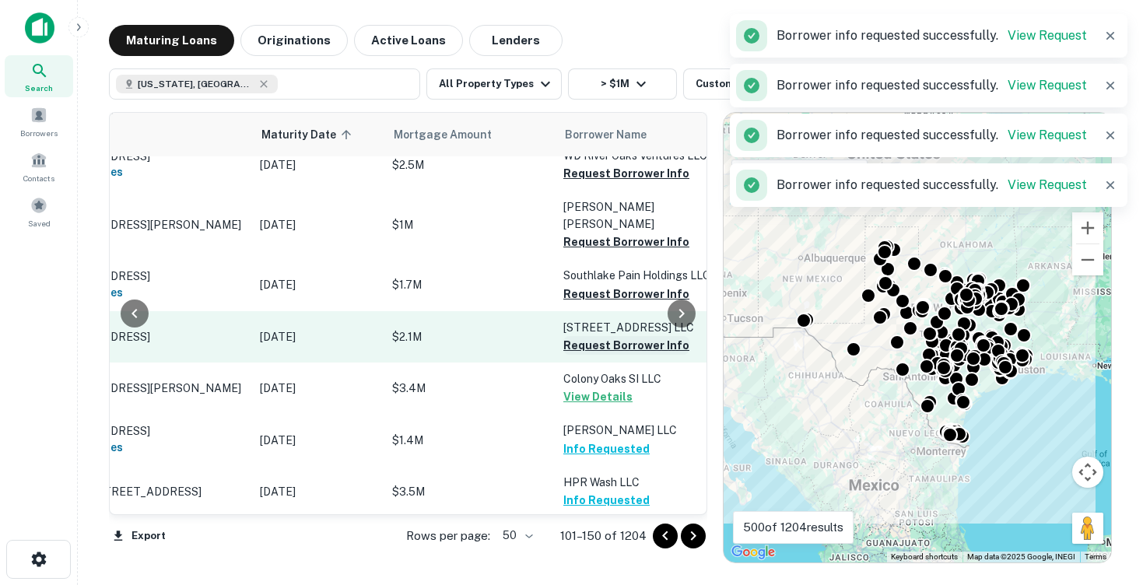
click at [579, 355] on button "Request Borrower Info" at bounding box center [626, 345] width 126 height 19
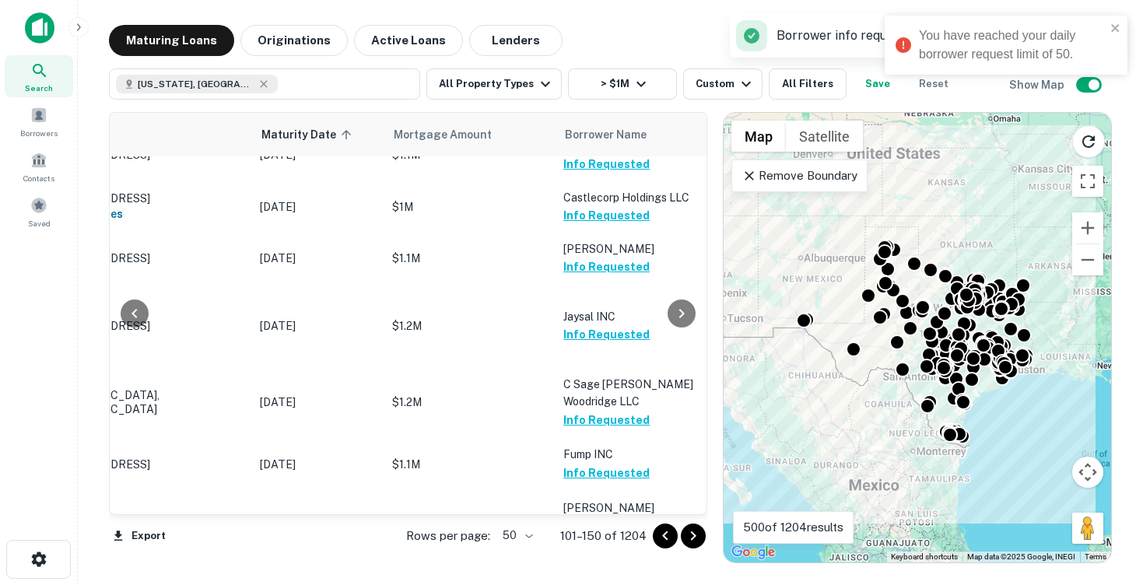
scroll to position [2519, 121]
